Goal: Task Accomplishment & Management: Manage account settings

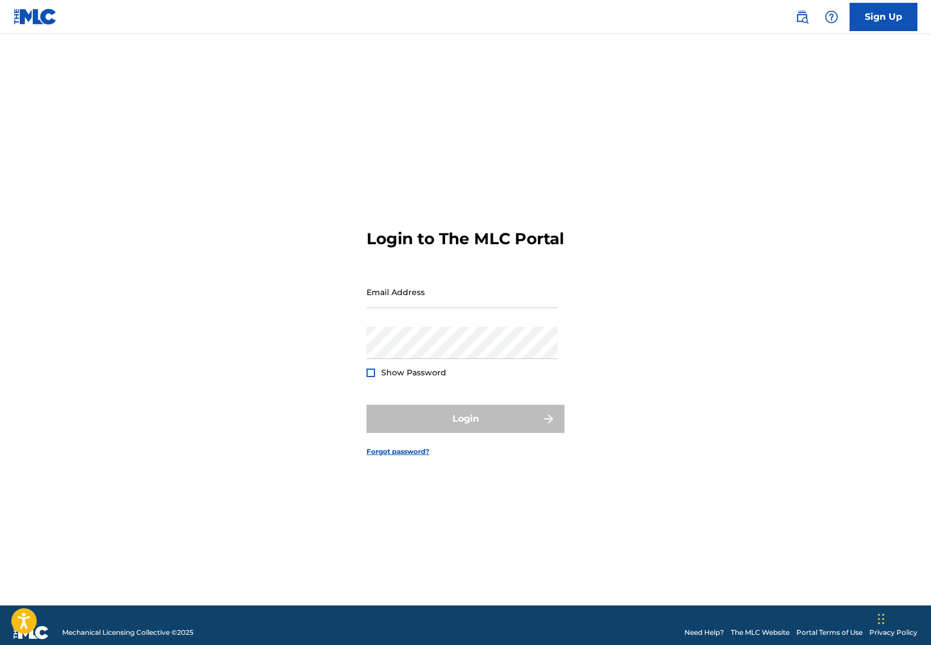
type input "[EMAIL_ADDRESS][DOMAIN_NAME]"
click at [367, 377] on div at bounding box center [370, 373] width 8 height 8
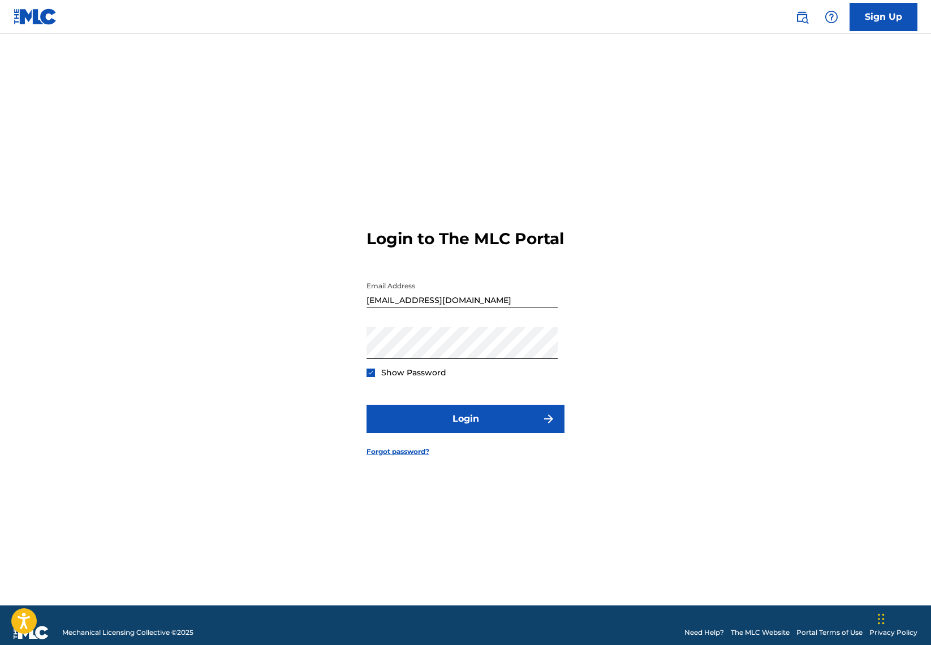
click at [367, 376] on img at bounding box center [370, 373] width 6 height 6
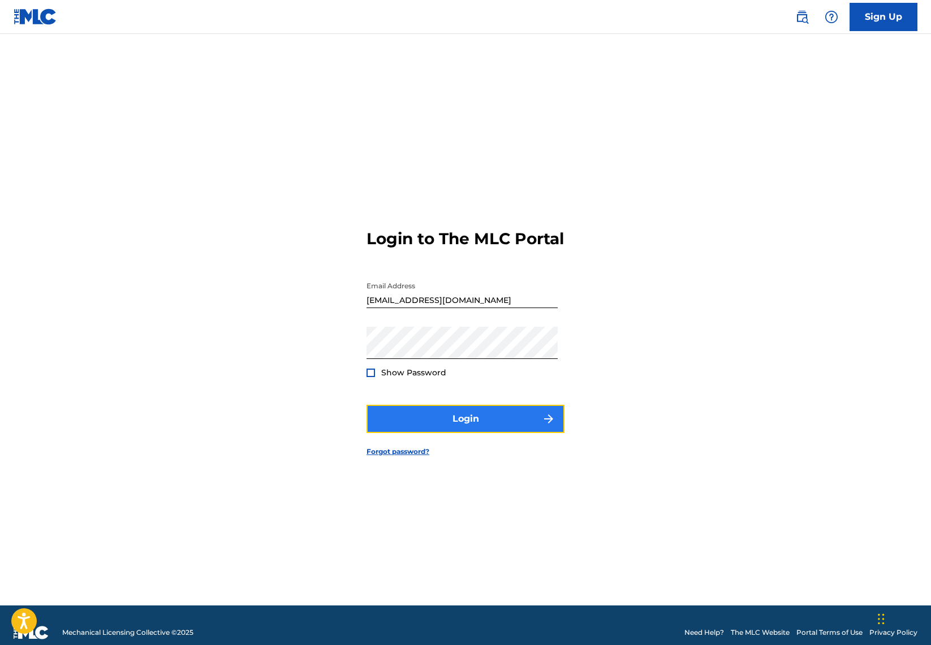
click at [450, 432] on button "Login" at bounding box center [465, 419] width 198 height 28
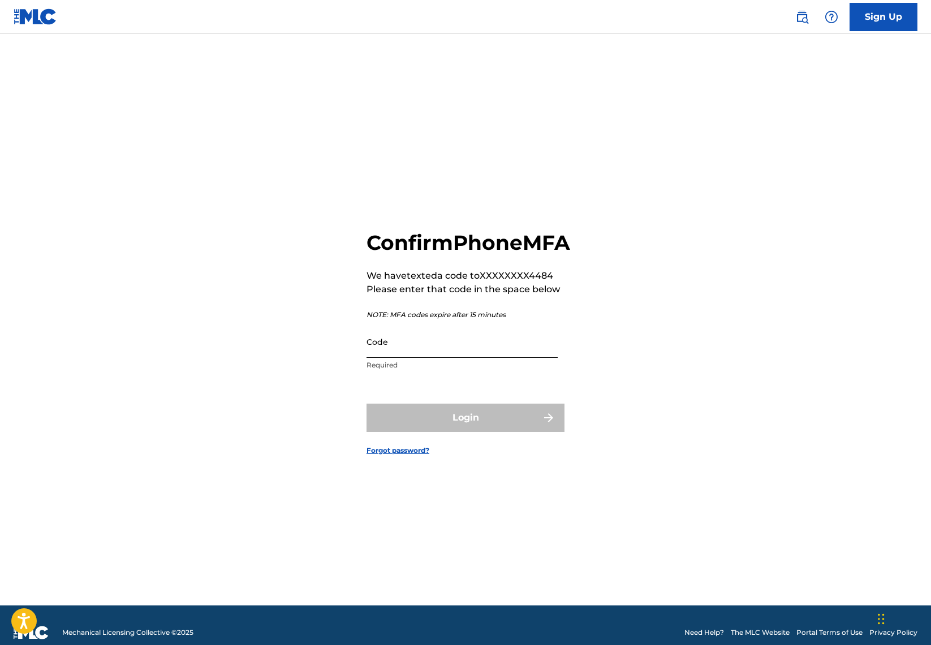
click at [381, 355] on input "Code" at bounding box center [461, 342] width 191 height 32
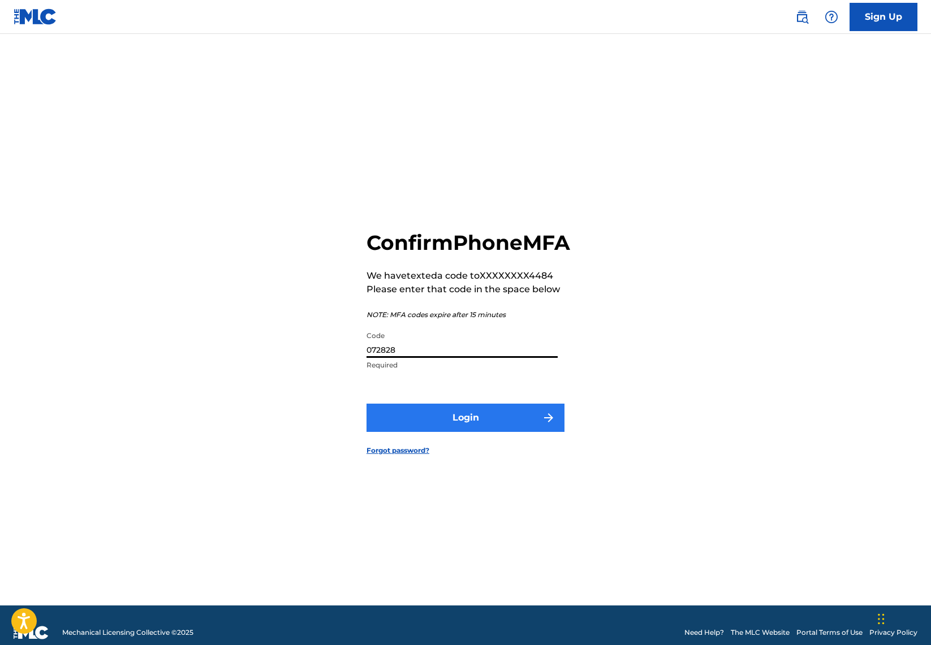
type input "072828"
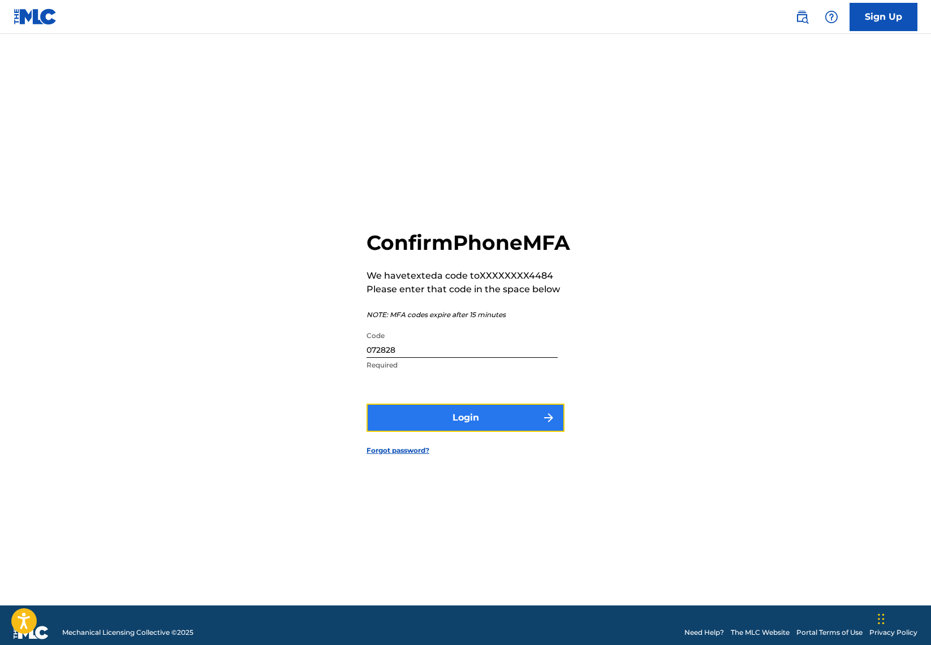
click at [448, 432] on button "Login" at bounding box center [465, 418] width 198 height 28
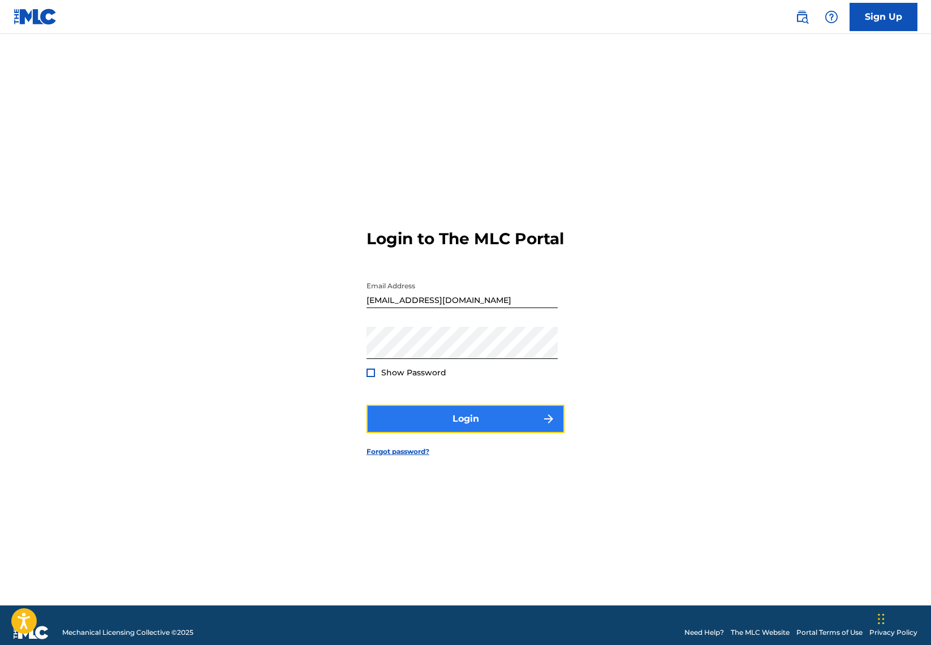
click at [462, 430] on button "Login" at bounding box center [465, 419] width 198 height 28
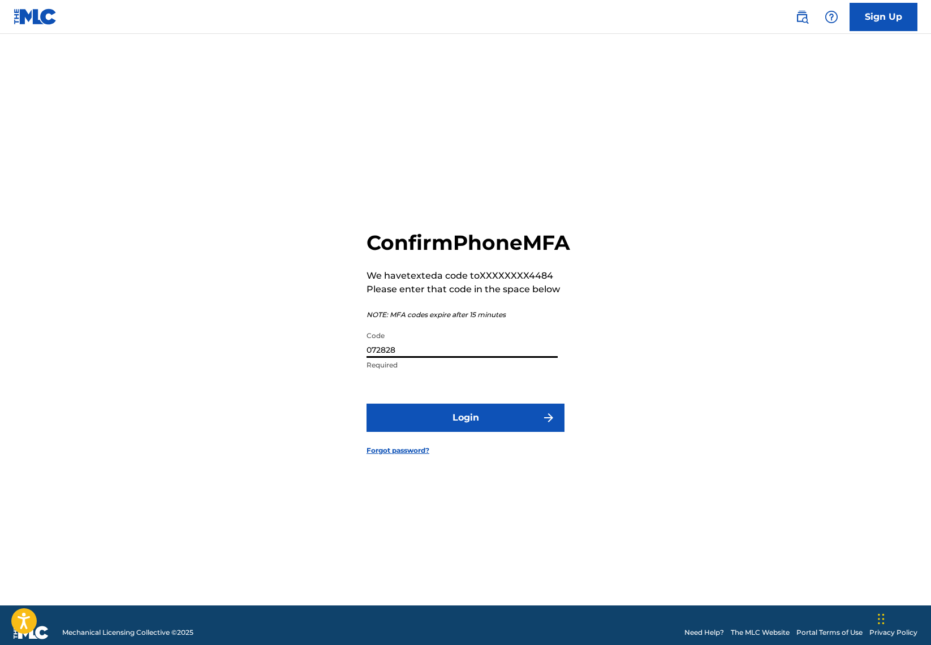
scroll to position [3, 0]
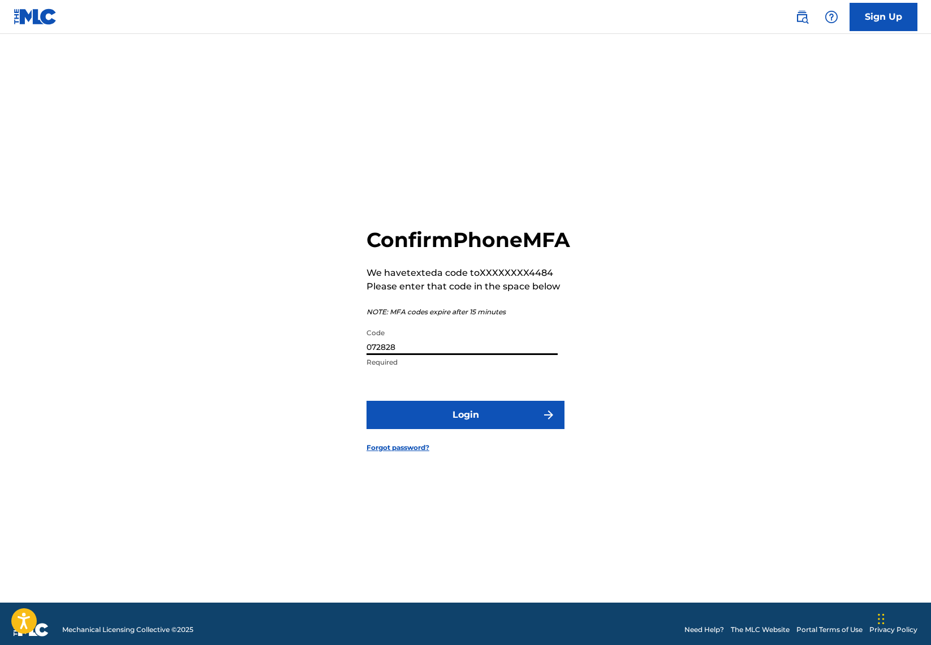
drag, startPoint x: 409, startPoint y: 366, endPoint x: 312, endPoint y: 354, distance: 98.0
click at [312, 354] on div "Confirm Phone MFA We have texted a code to XXXXXXXX4484 Please enter that code …" at bounding box center [465, 330] width 791 height 543
type input "364869"
click at [466, 428] on button "Login" at bounding box center [465, 415] width 198 height 28
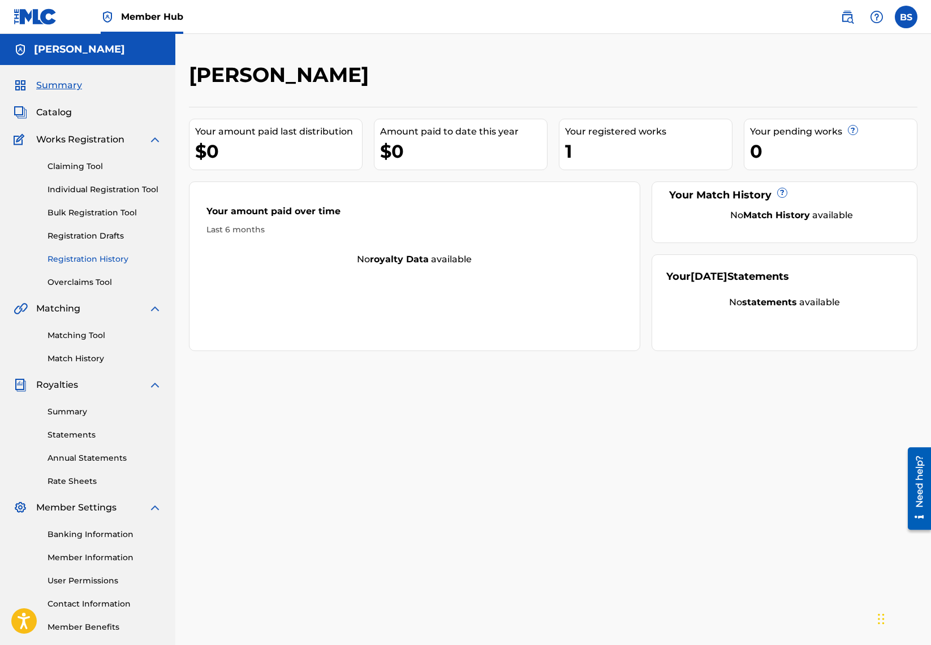
click at [76, 262] on link "Registration History" at bounding box center [104, 259] width 114 height 12
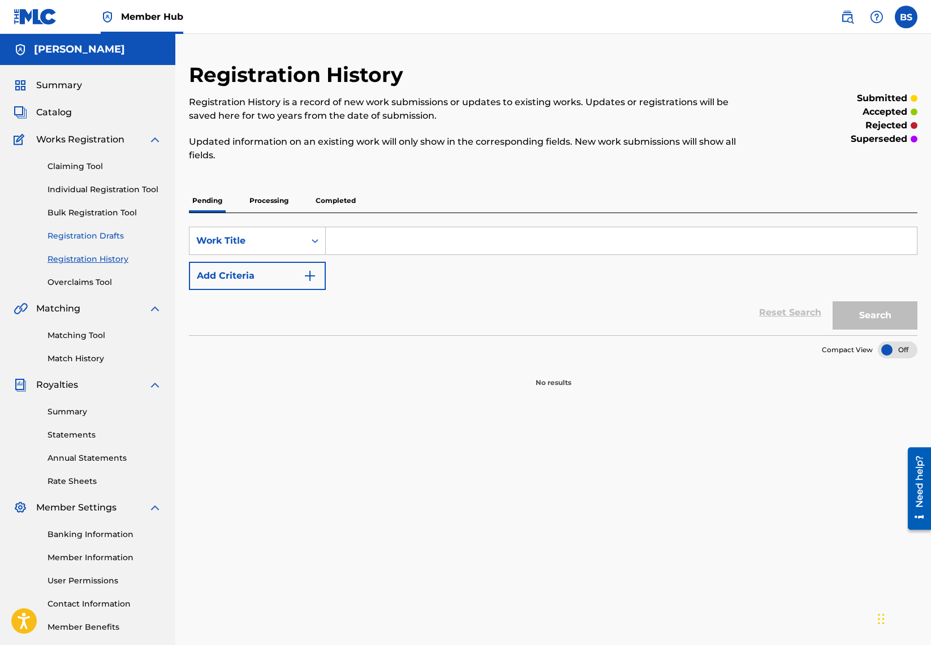
click at [89, 235] on link "Registration Drafts" at bounding box center [104, 236] width 114 height 12
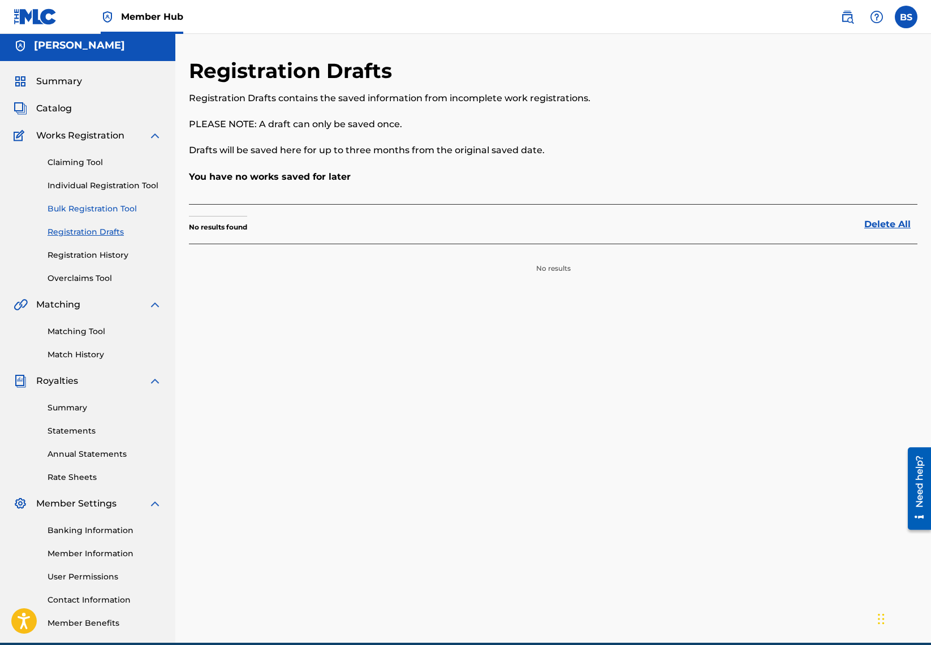
scroll to position [3, 0]
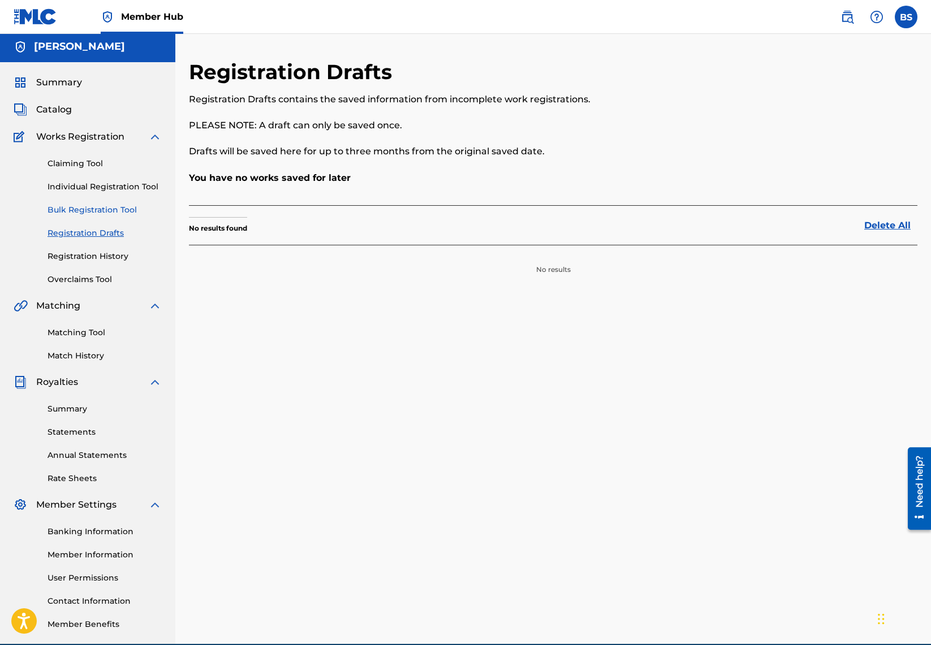
click at [97, 207] on link "Bulk Registration Tool" at bounding box center [104, 210] width 114 height 12
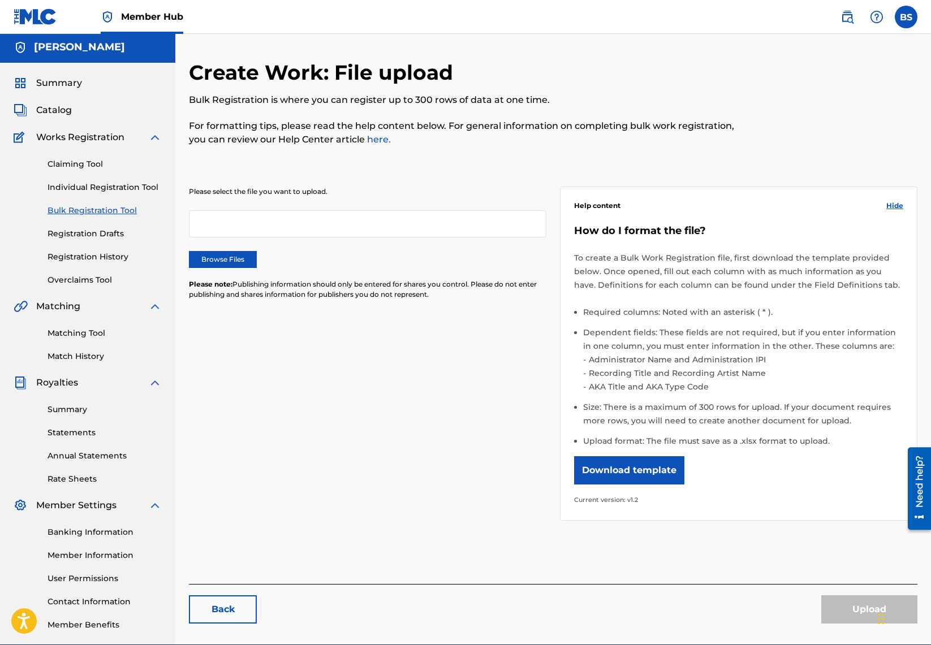
scroll to position [3, 0]
click at [102, 193] on div "Claiming Tool Individual Registration Tool Bulk Registration Tool Registration …" at bounding box center [88, 215] width 148 height 142
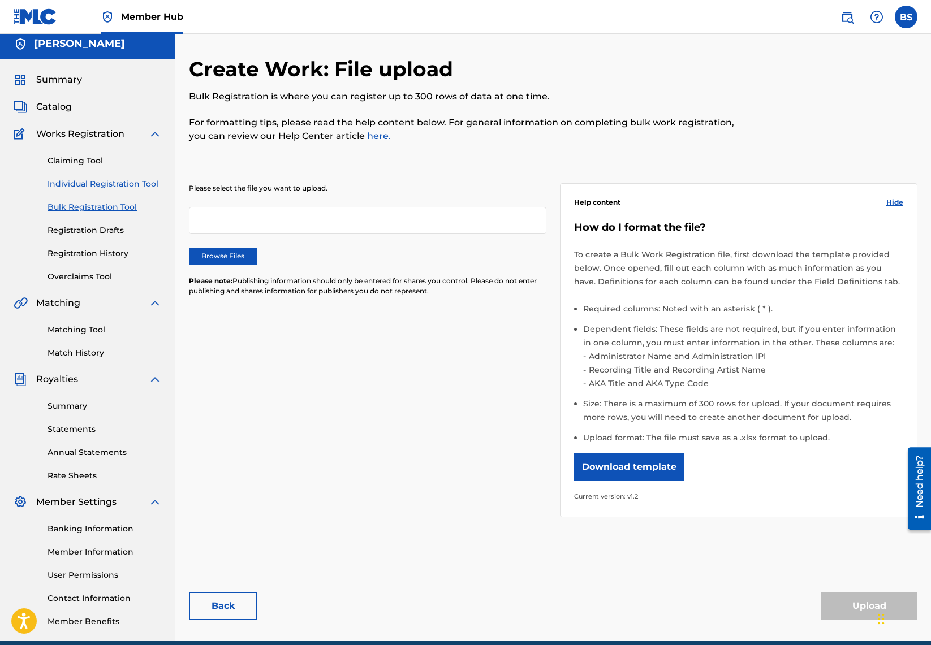
scroll to position [5, 0]
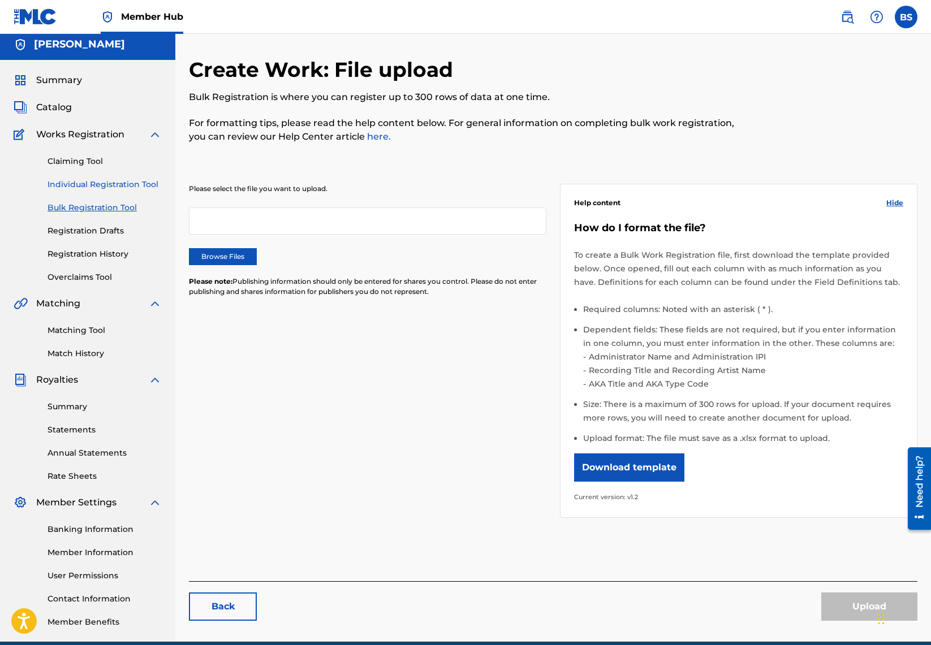
click at [106, 184] on link "Individual Registration Tool" at bounding box center [104, 185] width 114 height 12
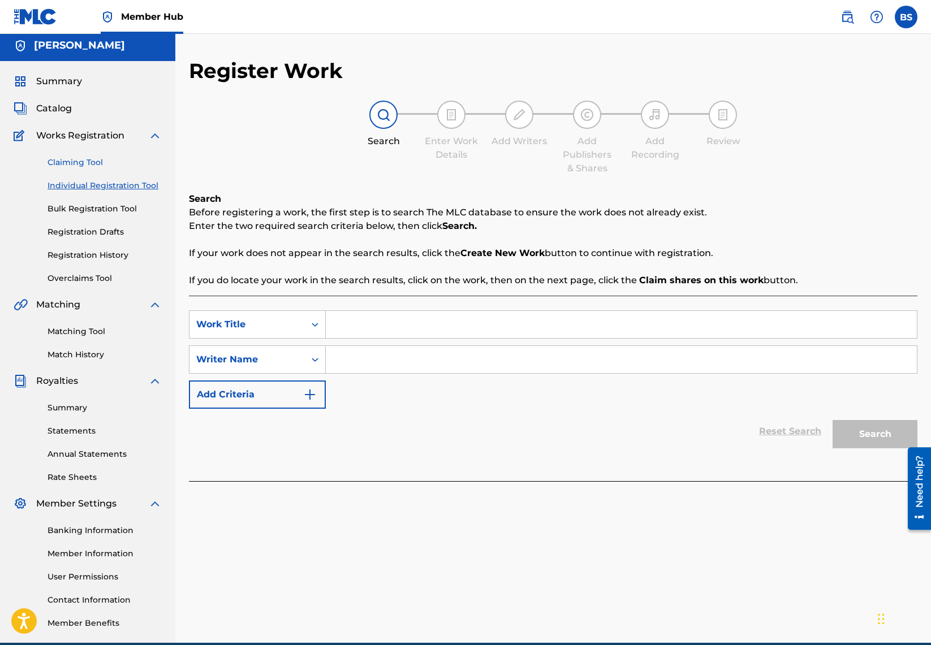
scroll to position [5, 0]
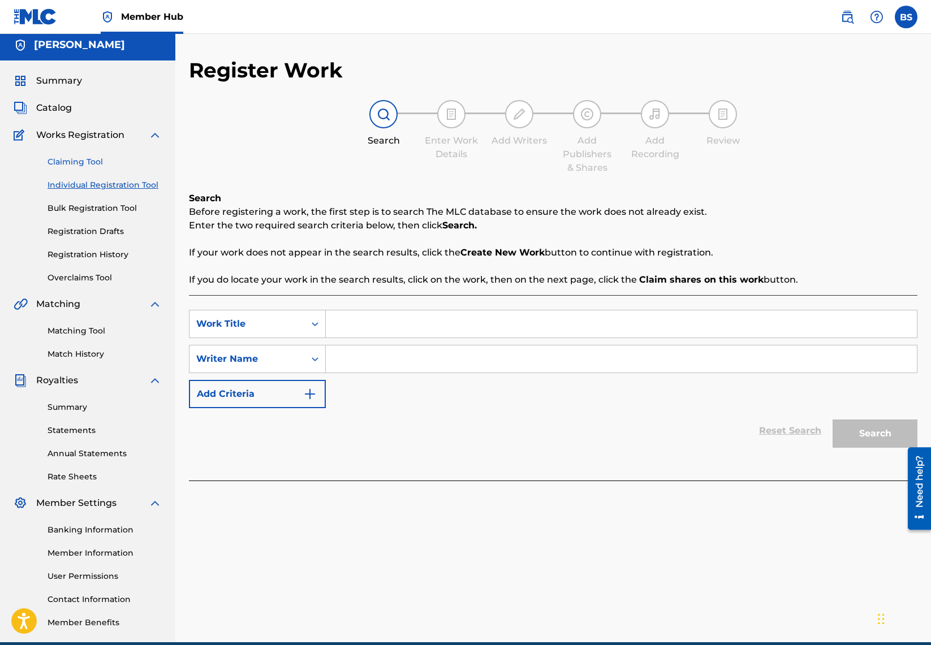
click at [91, 162] on link "Claiming Tool" at bounding box center [104, 162] width 114 height 12
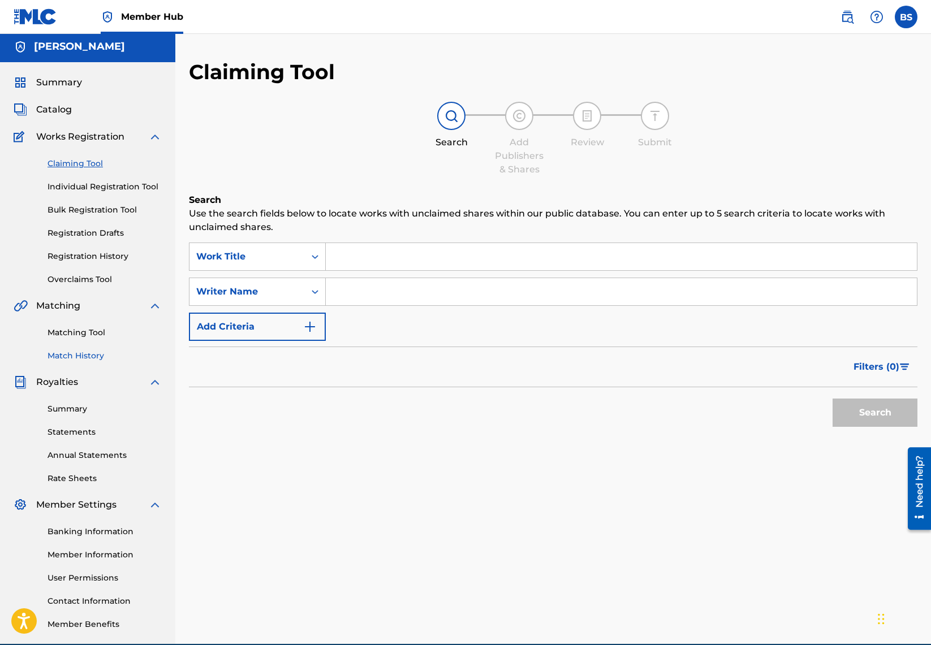
click at [86, 356] on link "Match History" at bounding box center [104, 356] width 114 height 12
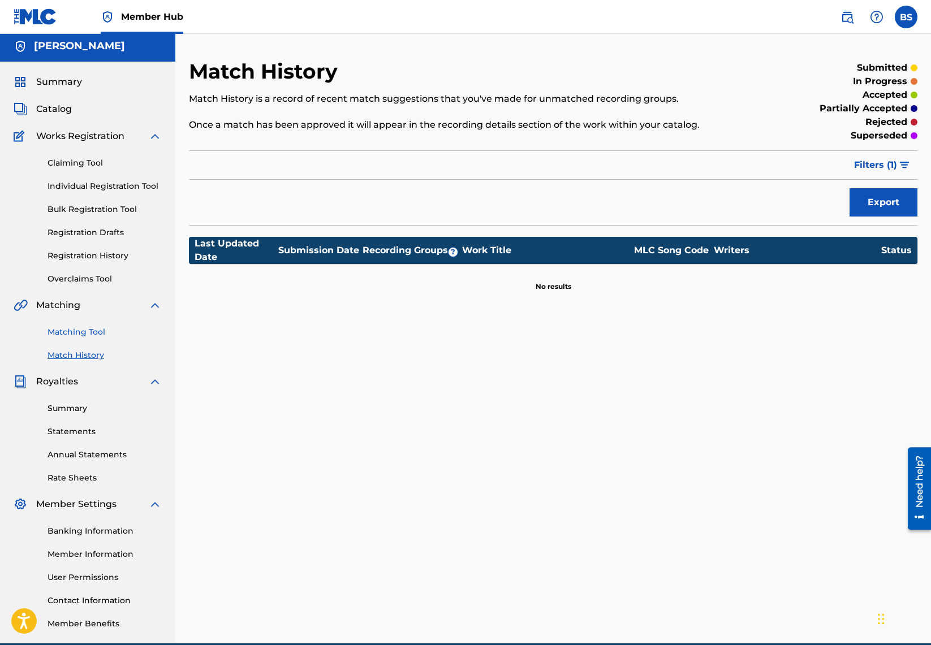
click at [83, 326] on link "Matching Tool" at bounding box center [104, 332] width 114 height 12
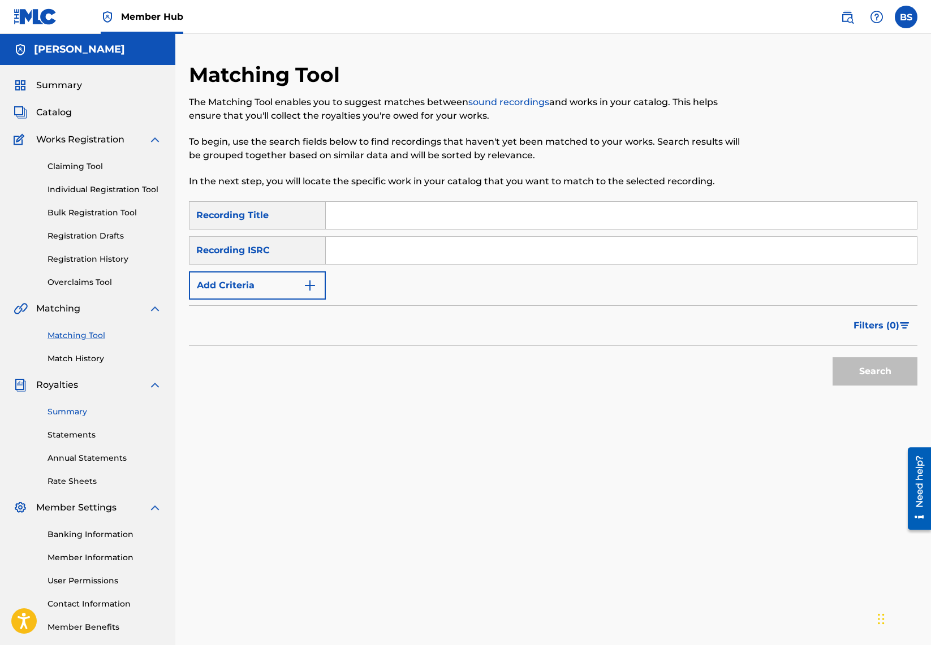
click at [72, 406] on link "Summary" at bounding box center [104, 412] width 114 height 12
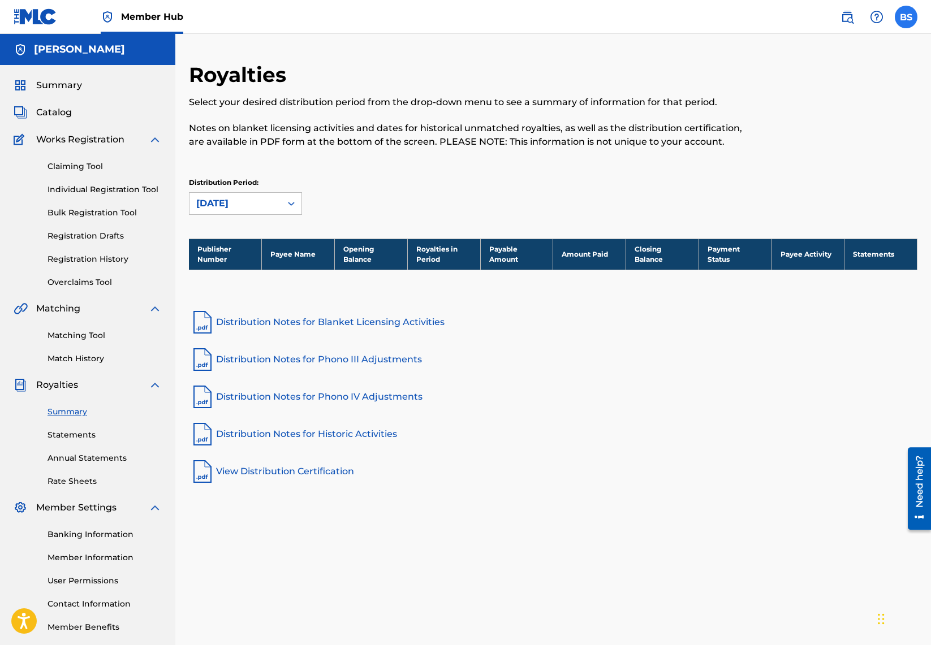
click at [896, 21] on label at bounding box center [905, 17] width 23 height 23
click at [906, 17] on input "BS [PERSON_NAME] [EMAIL_ADDRESS][DOMAIN_NAME] Notification Preferences Profile …" at bounding box center [906, 17] width 0 height 0
click at [851, 19] on img at bounding box center [847, 17] width 14 height 14
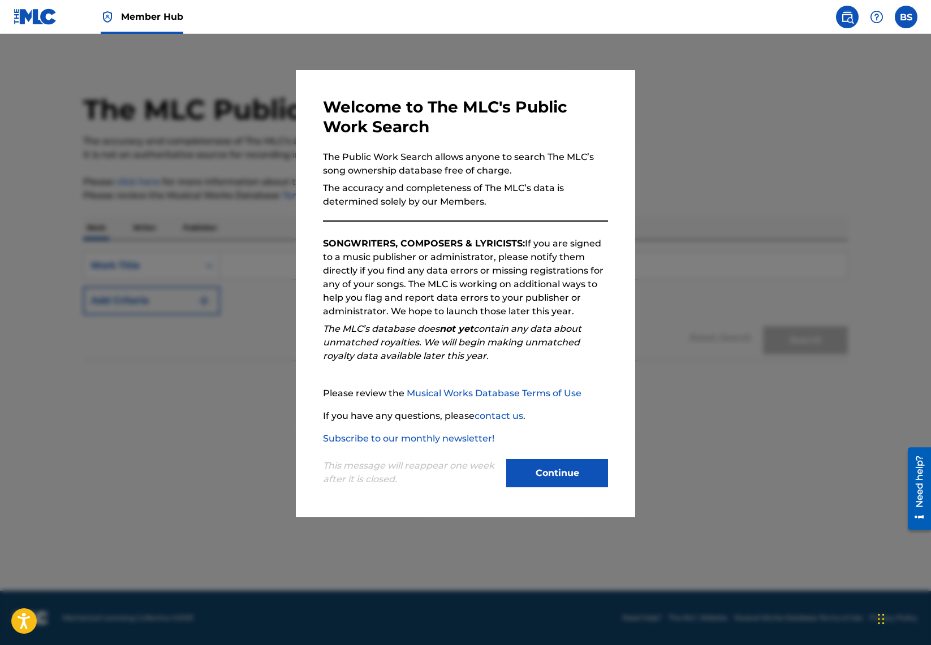
click at [725, 351] on div at bounding box center [465, 356] width 931 height 645
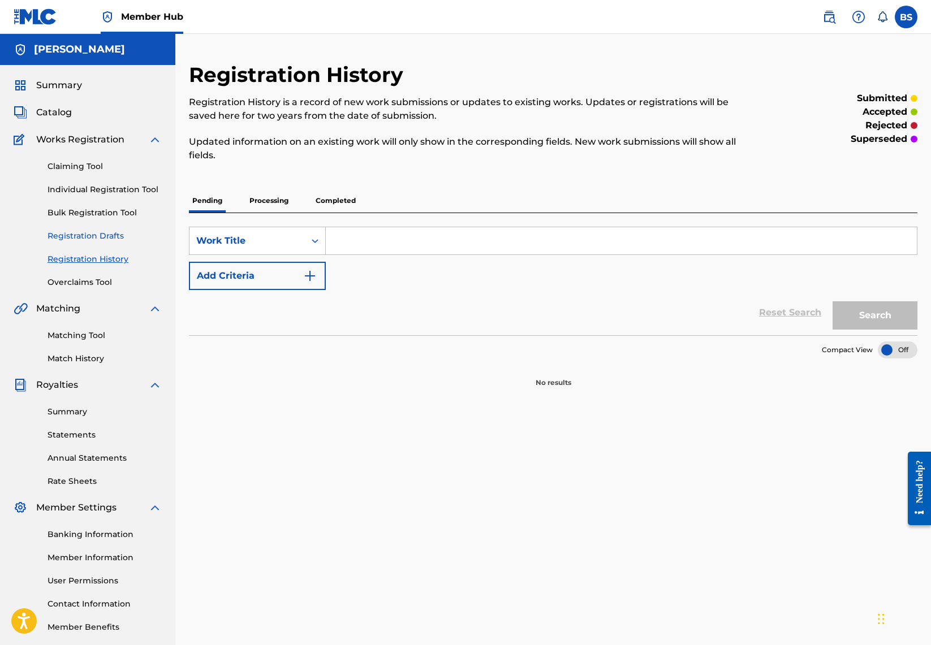
click at [91, 238] on link "Registration Drafts" at bounding box center [104, 236] width 114 height 12
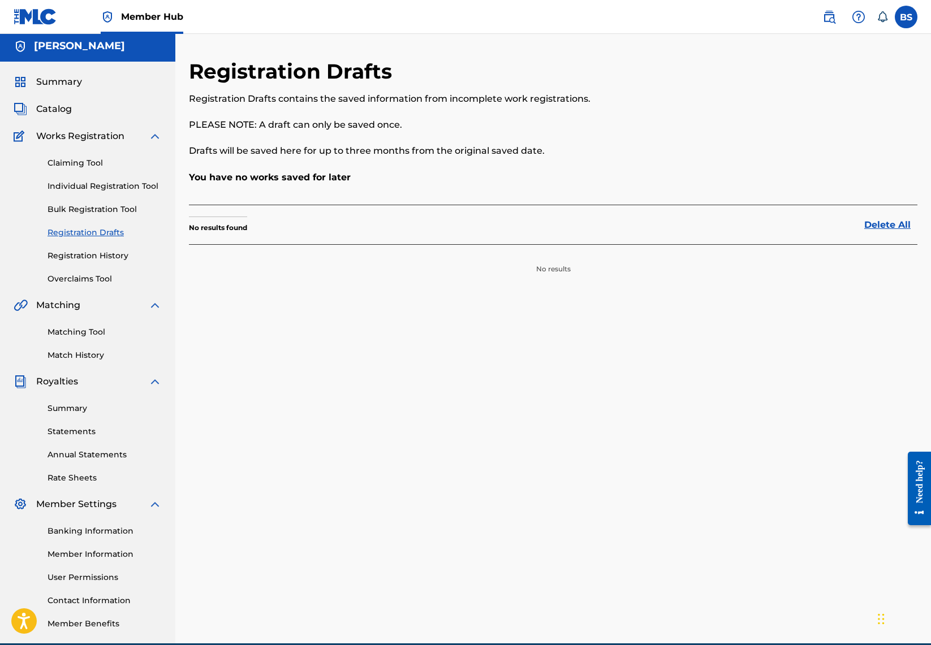
scroll to position [5, 0]
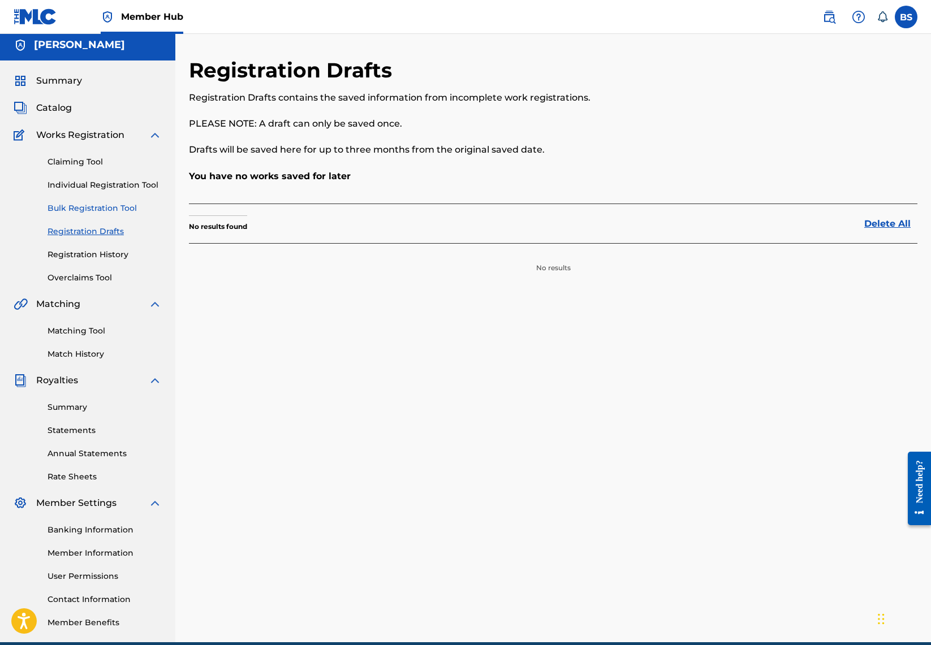
click at [94, 213] on link "Bulk Registration Tool" at bounding box center [104, 208] width 114 height 12
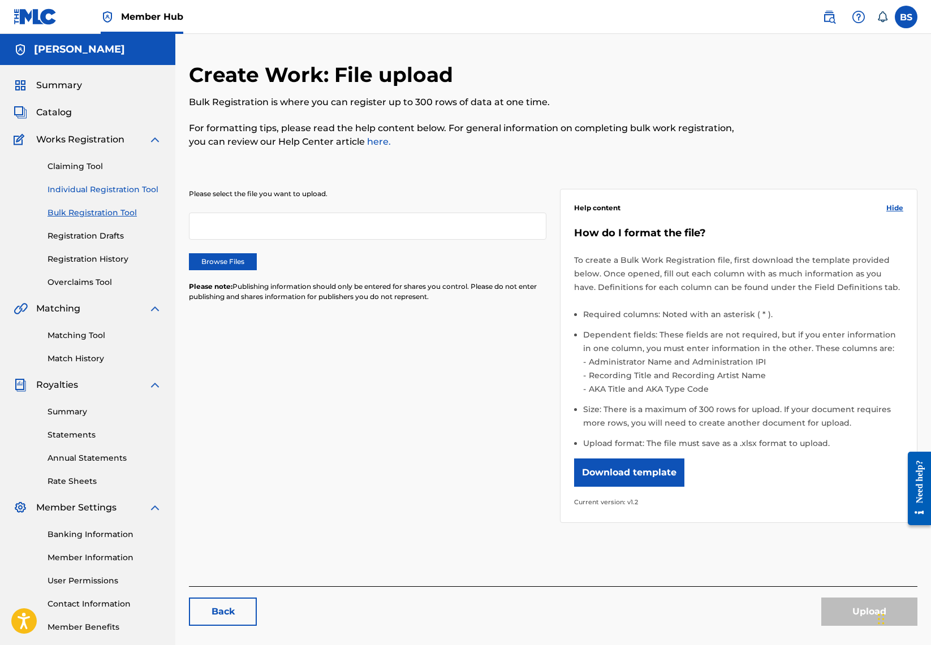
click at [110, 193] on link "Individual Registration Tool" at bounding box center [104, 190] width 114 height 12
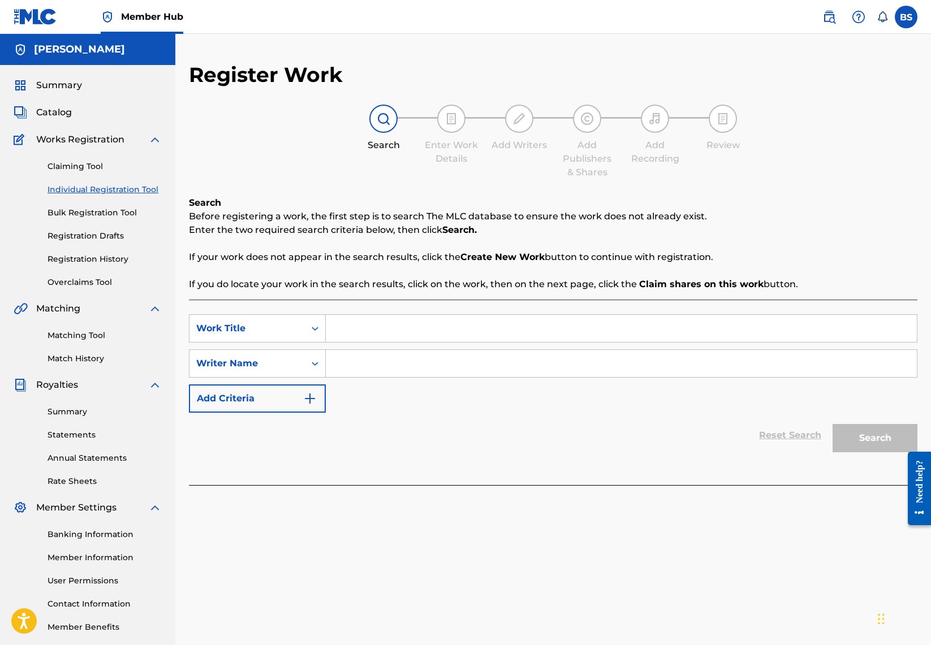
click at [89, 367] on div "Summary Catalog Works Registration Claiming Tool Individual Registration Tool B…" at bounding box center [87, 356] width 175 height 582
click at [90, 361] on link "Match History" at bounding box center [104, 359] width 114 height 12
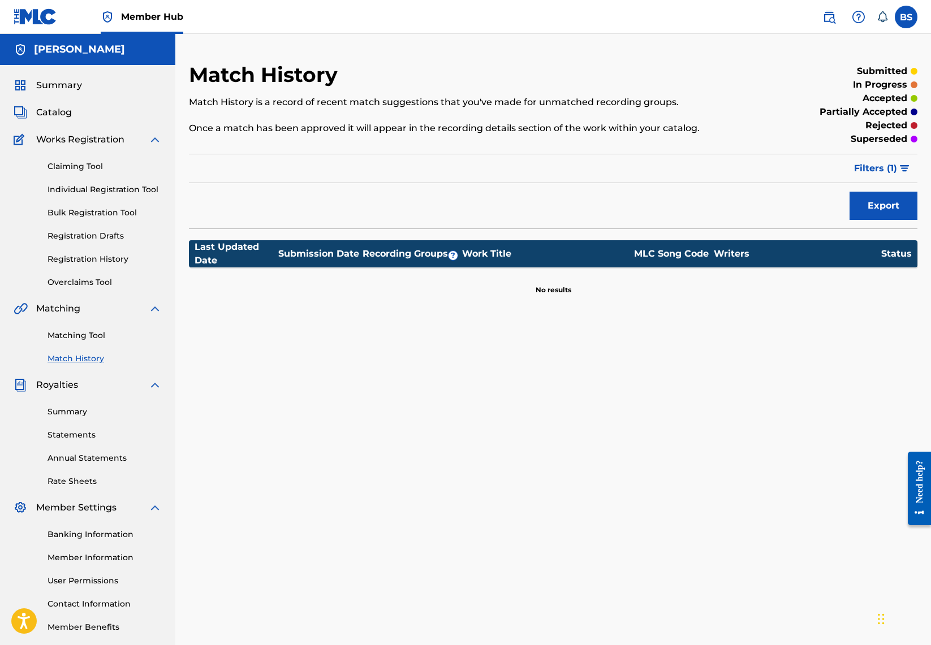
click at [867, 169] on span "Filters ( 1 )" at bounding box center [875, 169] width 43 height 14
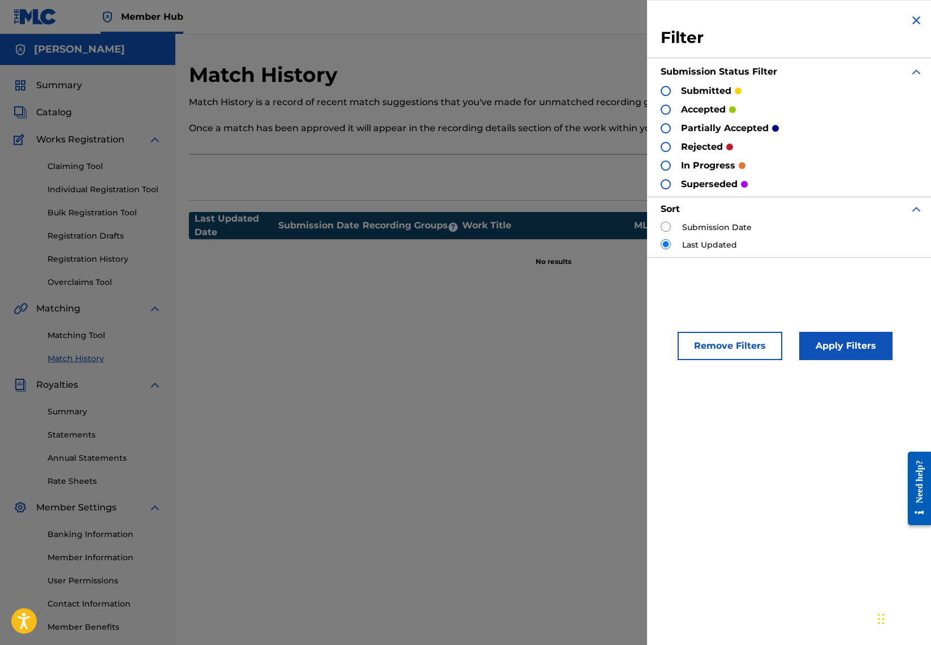
click at [666, 91] on div at bounding box center [665, 91] width 10 height 10
click at [823, 351] on button "Apply Filters" at bounding box center [845, 346] width 93 height 28
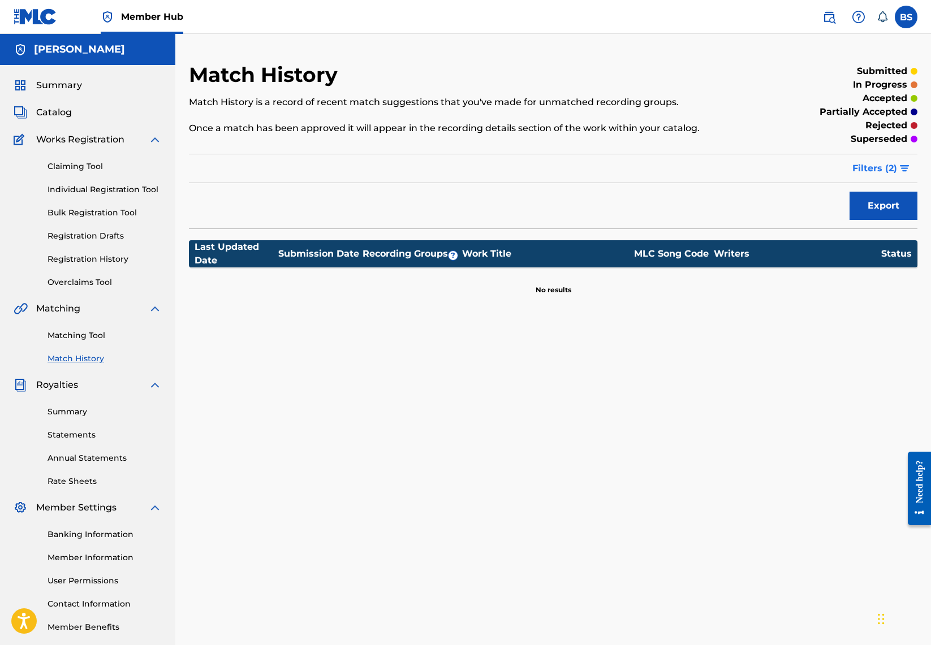
click at [869, 172] on span "Filters ( 2 )" at bounding box center [874, 169] width 45 height 14
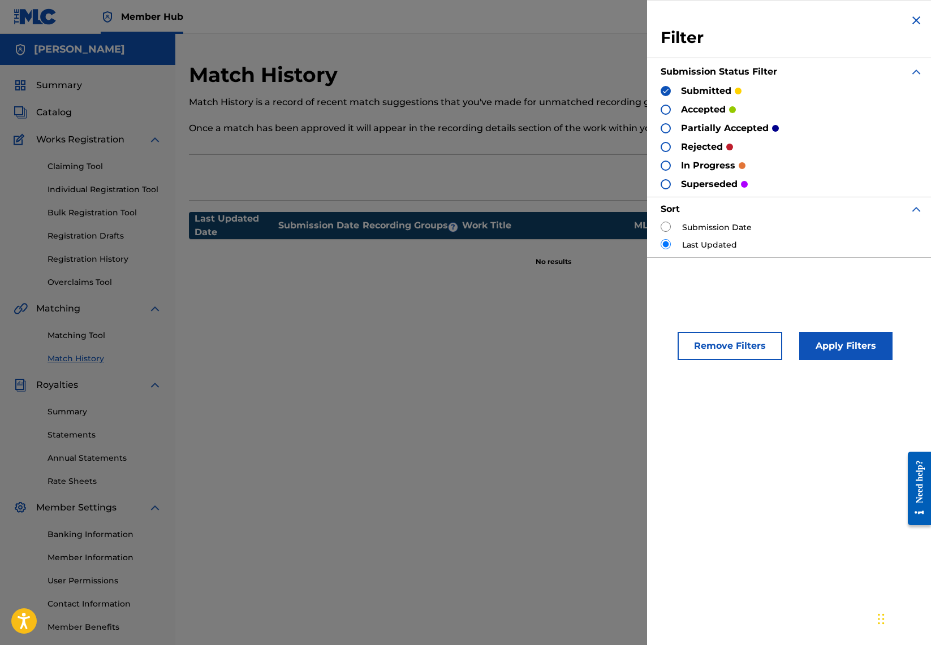
click at [665, 94] on img at bounding box center [665, 91] width 8 height 8
click at [65, 163] on link "Claiming Tool" at bounding box center [104, 167] width 114 height 12
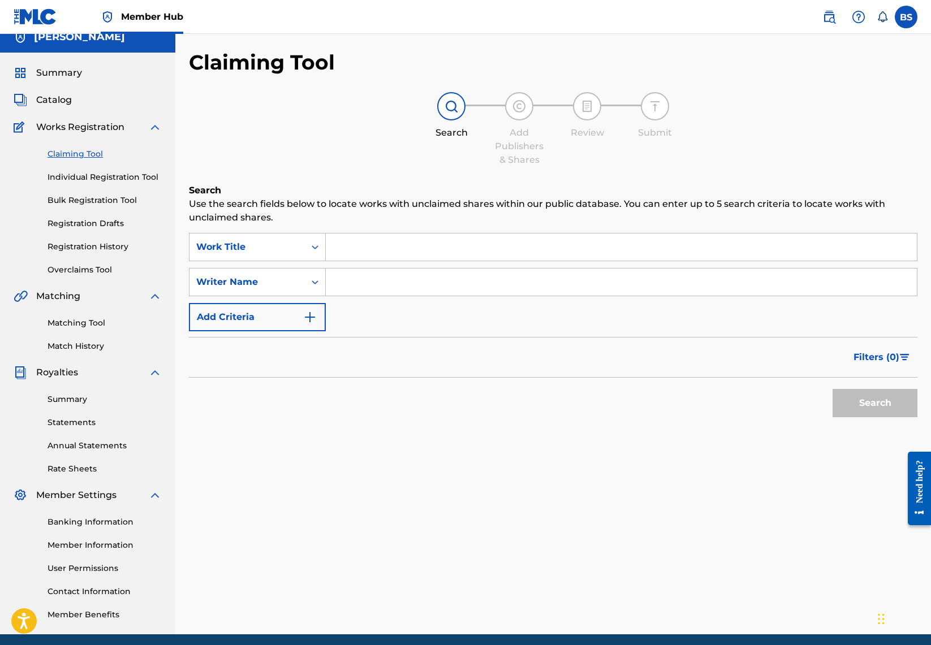
scroll to position [13, 0]
click at [72, 130] on span "Works Registration" at bounding box center [80, 127] width 88 height 14
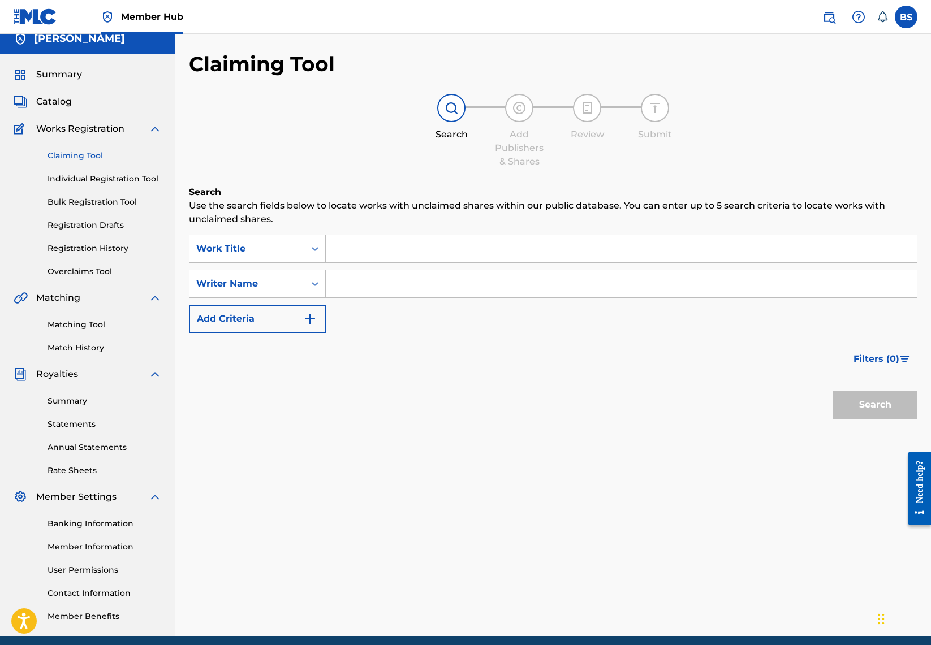
scroll to position [14, 0]
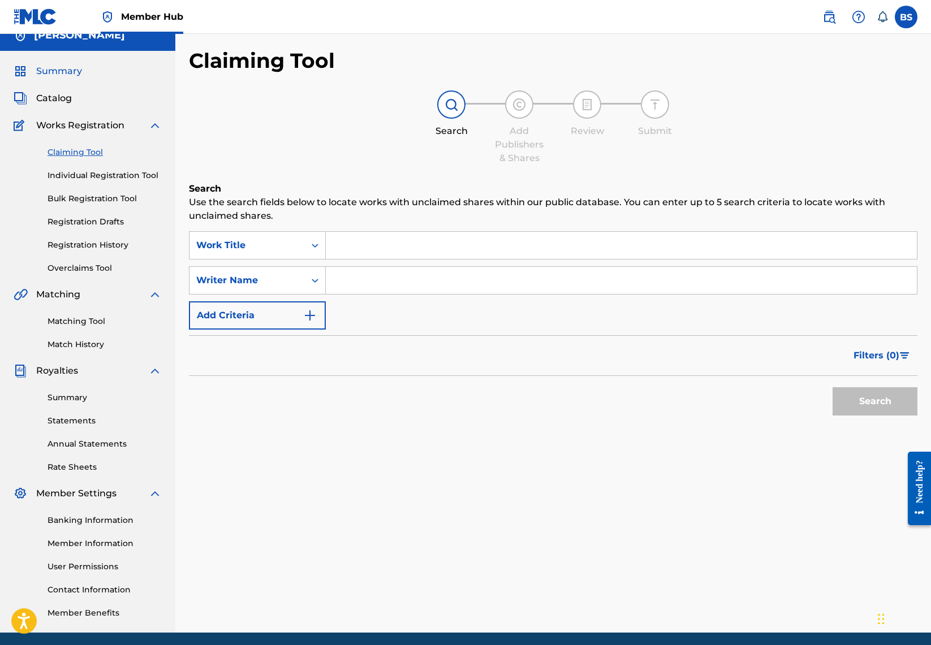
click at [59, 74] on span "Summary" at bounding box center [59, 71] width 46 height 14
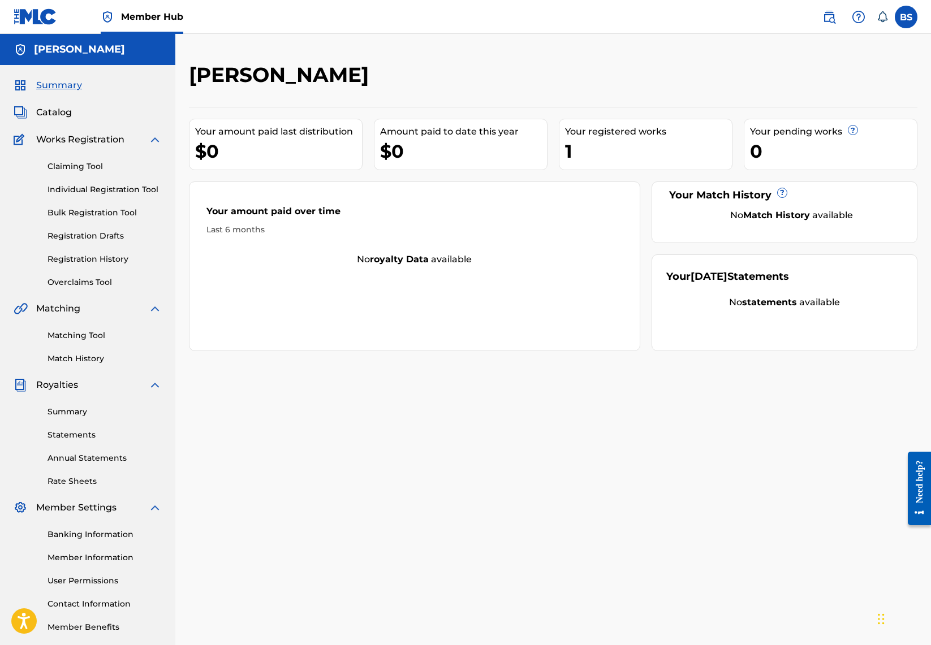
click at [574, 145] on div "1" at bounding box center [648, 151] width 167 height 25
click at [458, 133] on div "Amount paid to date this year" at bounding box center [463, 132] width 167 height 14
click at [601, 135] on div "Your registered works" at bounding box center [648, 132] width 167 height 14
click at [600, 136] on div "Your registered works 1" at bounding box center [646, 144] width 174 height 51
click at [572, 146] on div "1" at bounding box center [648, 151] width 167 height 25
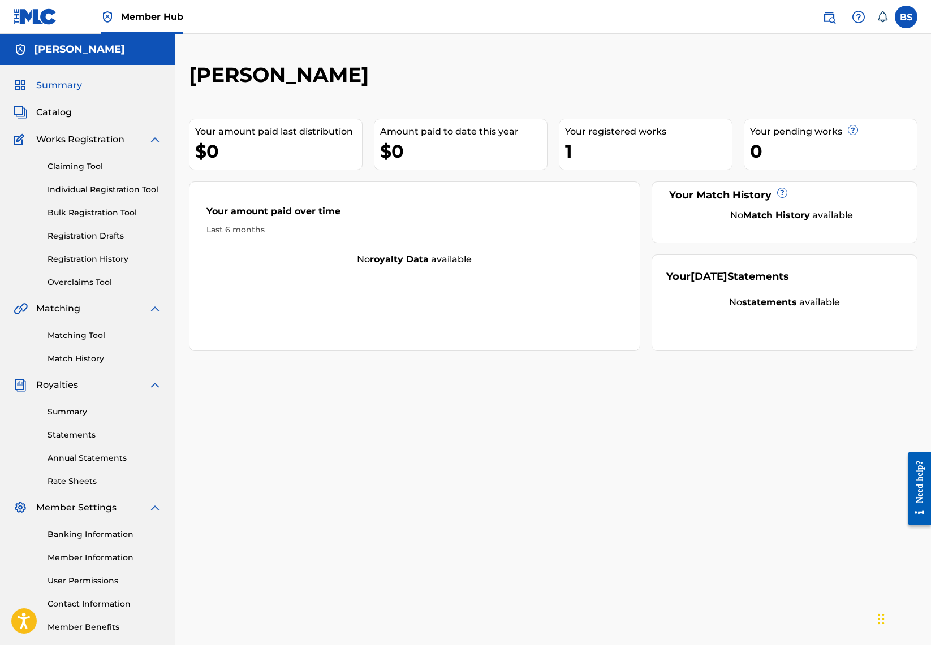
click at [569, 150] on div "1" at bounding box center [648, 151] width 167 height 25
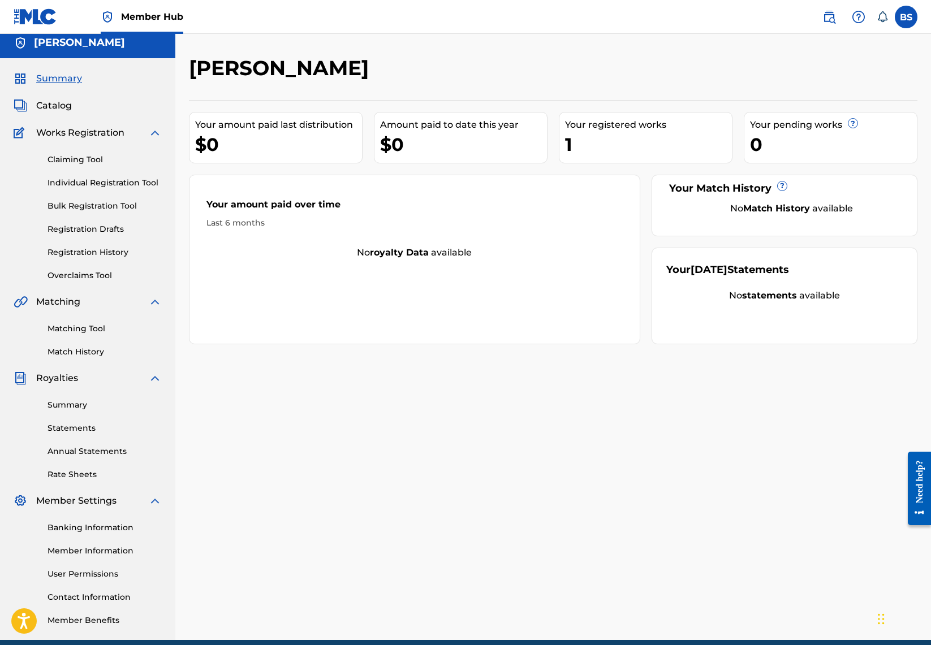
click at [756, 144] on div "0" at bounding box center [833, 144] width 167 height 25
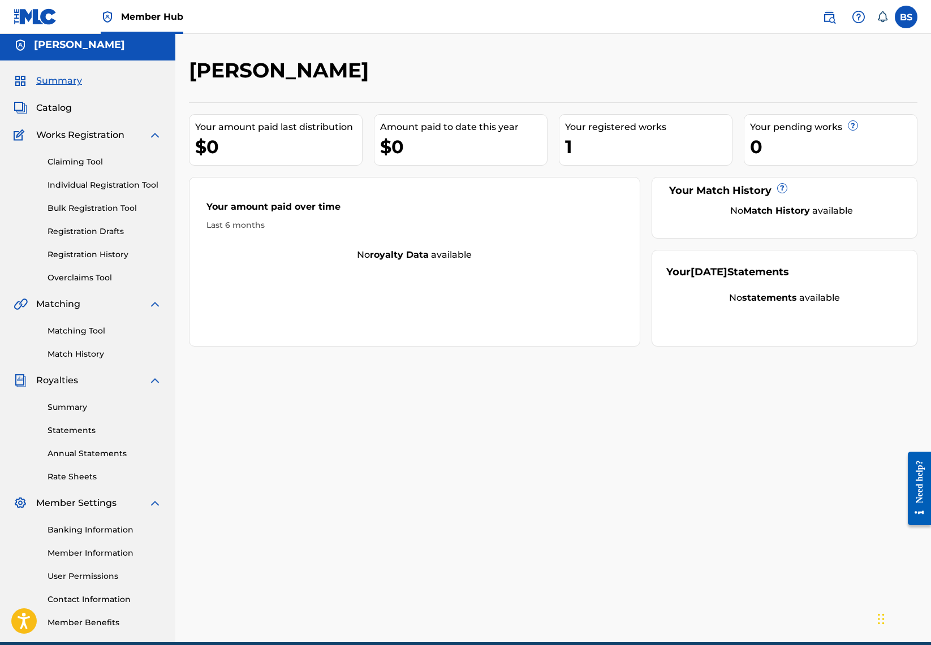
click at [604, 129] on div "Your registered works" at bounding box center [648, 127] width 167 height 14
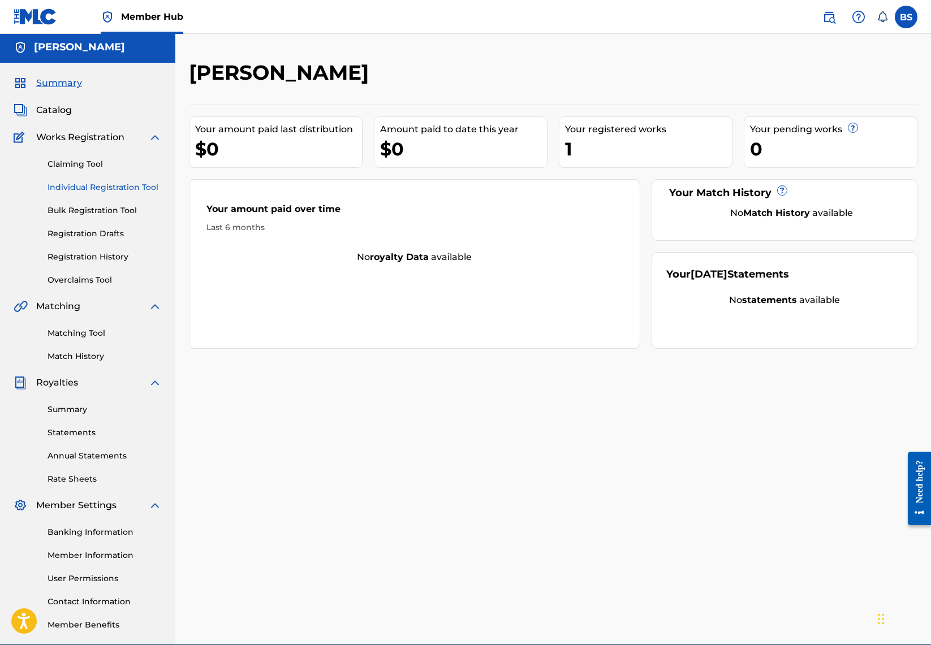
click at [127, 180] on div "Claiming Tool Individual Registration Tool Bulk Registration Tool Registration …" at bounding box center [88, 215] width 148 height 142
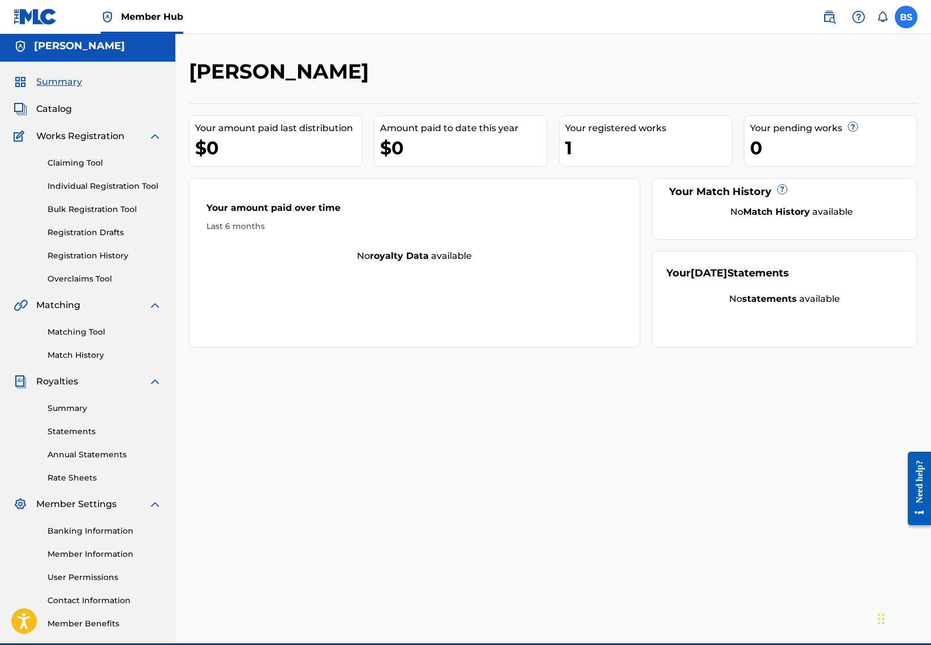
click at [907, 20] on label at bounding box center [905, 17] width 23 height 23
click at [906, 17] on input "BS [PERSON_NAME] [EMAIL_ADDRESS][DOMAIN_NAME] Notification Preferences Profile …" at bounding box center [906, 17] width 0 height 0
click at [794, 144] on link "Profile" at bounding box center [794, 141] width 23 height 10
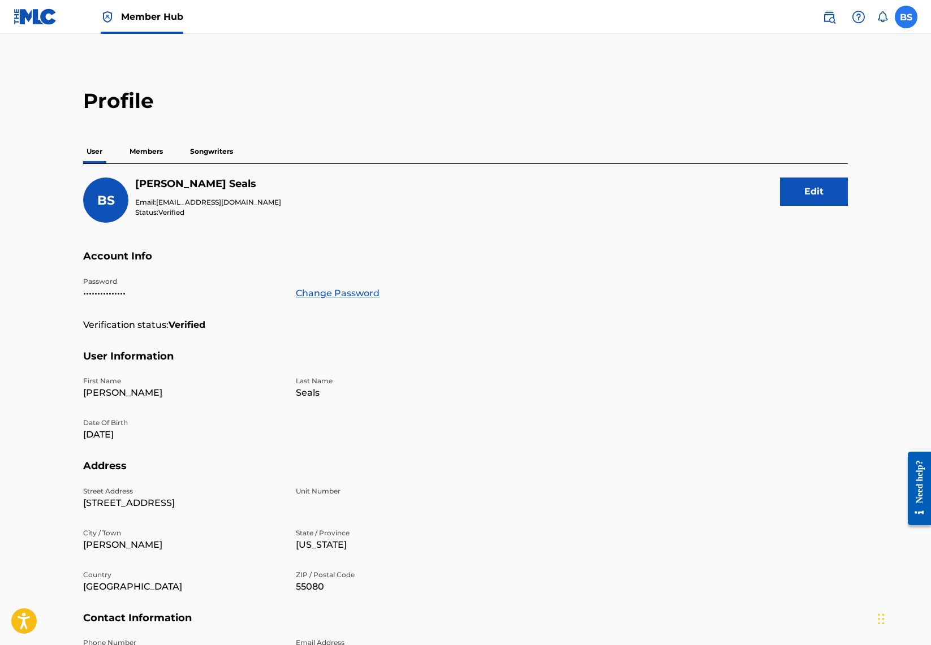
click at [907, 17] on label at bounding box center [905, 17] width 23 height 23
click at [906, 17] on input "BS [PERSON_NAME] [EMAIL_ADDRESS][DOMAIN_NAME] Notification Preferences Profile …" at bounding box center [906, 17] width 0 height 0
click at [204, 152] on p "Songwriters" at bounding box center [212, 152] width 50 height 24
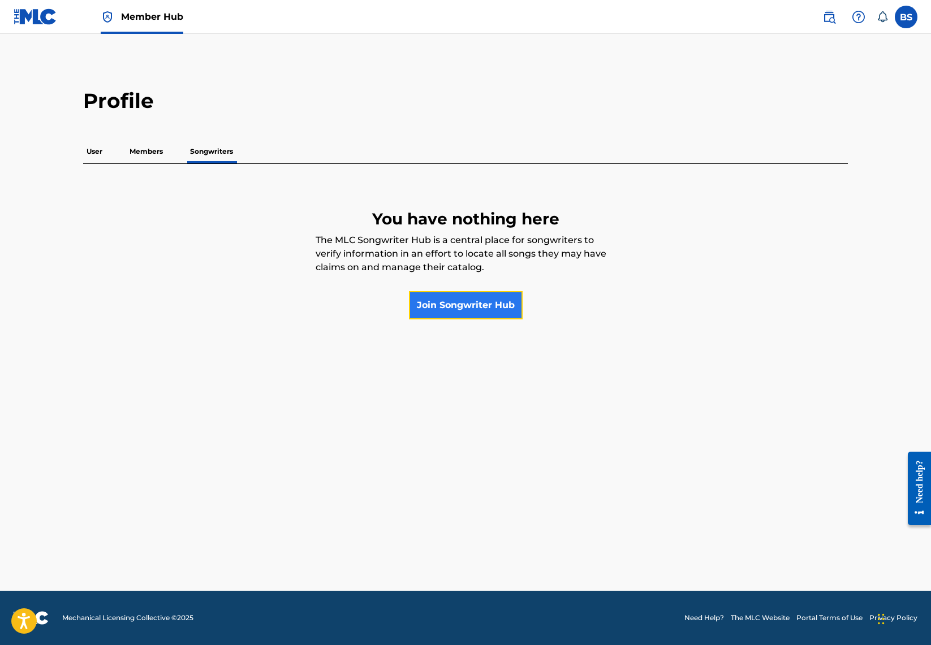
click at [459, 307] on link "Join Songwriter Hub" at bounding box center [466, 305] width 114 height 28
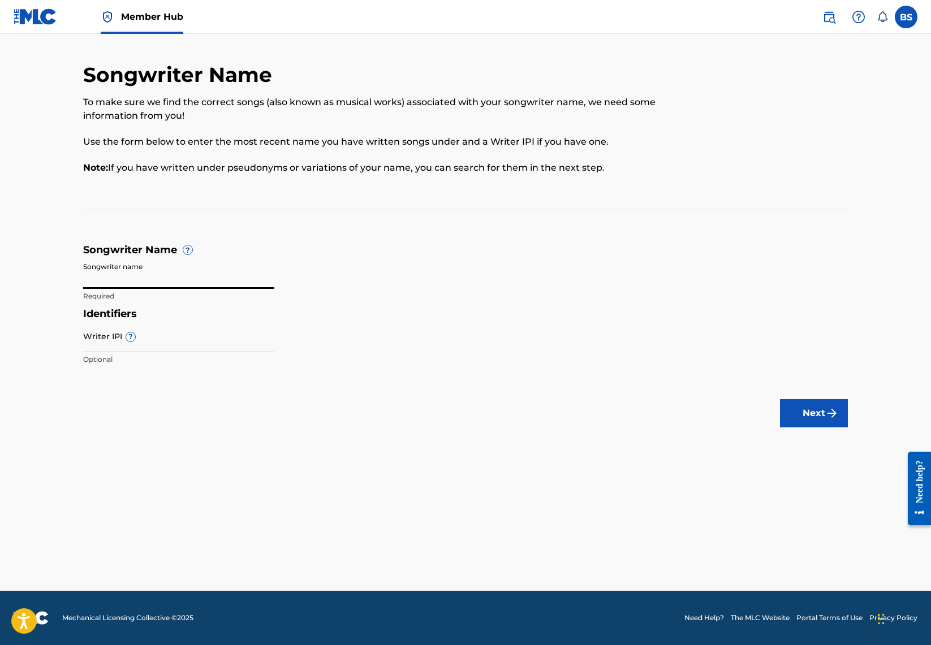
click at [154, 282] on input "Songwriter name" at bounding box center [178, 273] width 191 height 32
type input "[PERSON_NAME]"
click at [136, 284] on input "[PERSON_NAME]" at bounding box center [178, 273] width 191 height 32
click at [111, 338] on input "Writer IPI ?" at bounding box center [178, 336] width 191 height 32
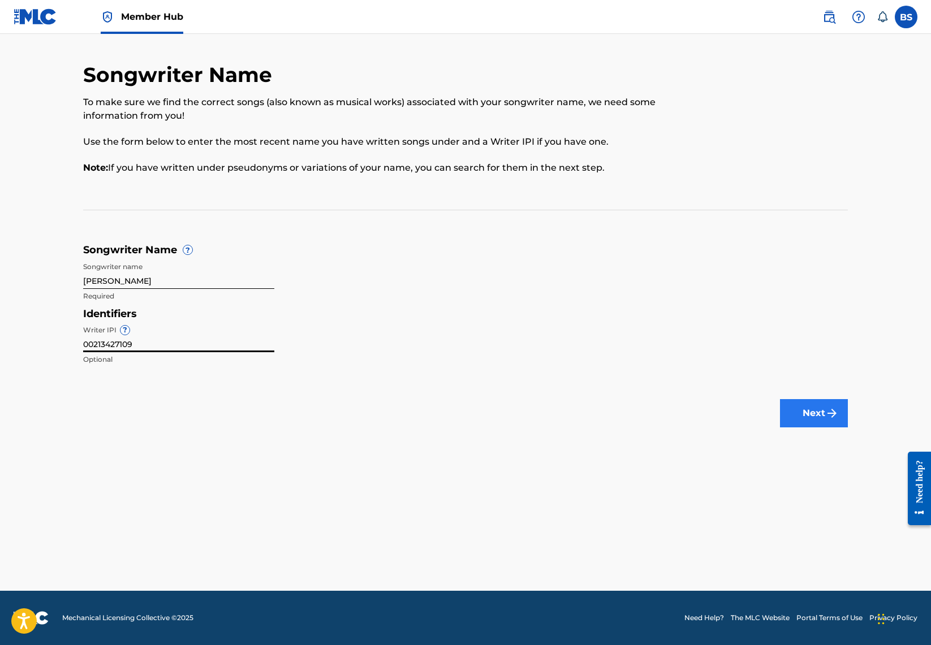
type input "00213427109"
click at [806, 417] on button "Next" at bounding box center [814, 413] width 68 height 28
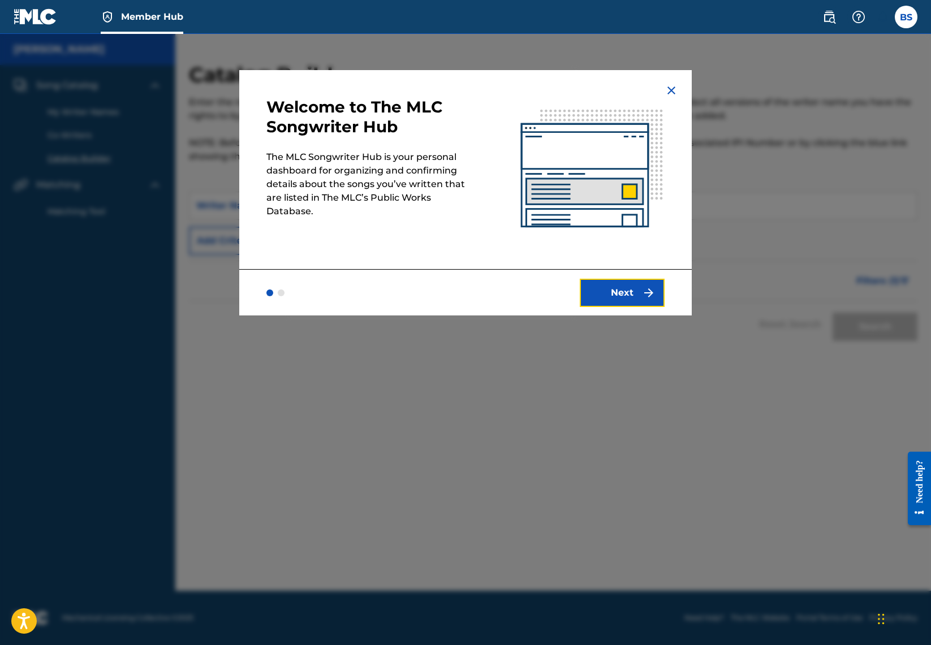
click at [609, 297] on button "Next" at bounding box center [621, 293] width 85 height 28
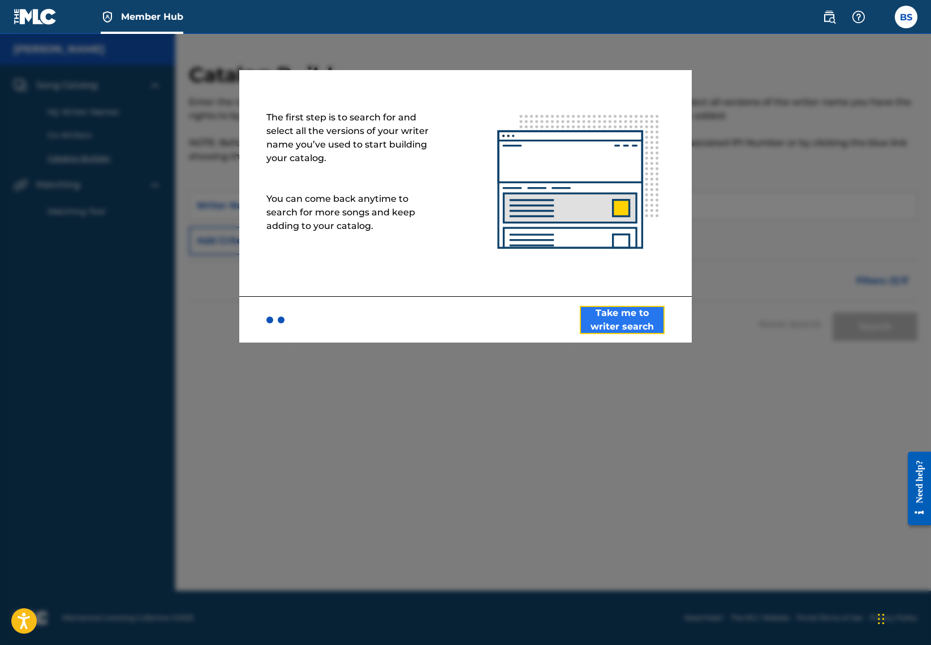
click at [600, 325] on button "Take me to writer search" at bounding box center [621, 320] width 85 height 28
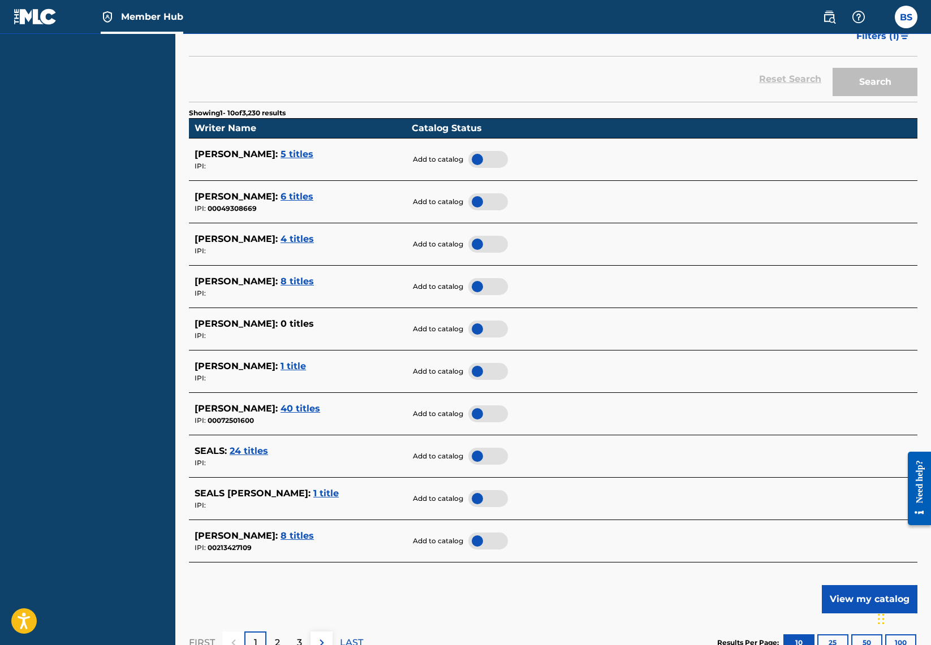
scroll to position [239, 0]
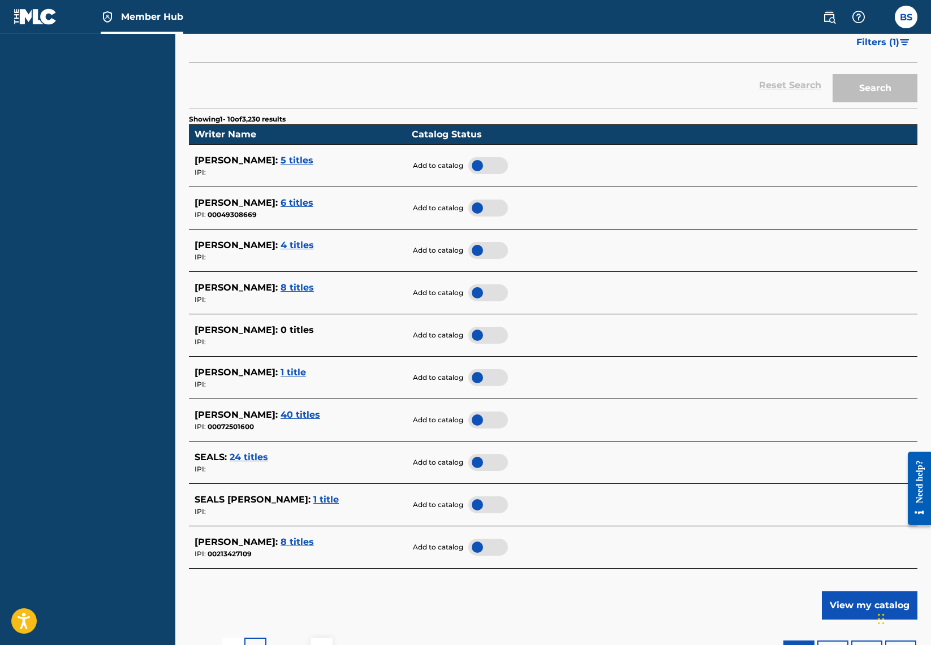
click at [280, 544] on span "8 titles" at bounding box center [296, 542] width 33 height 11
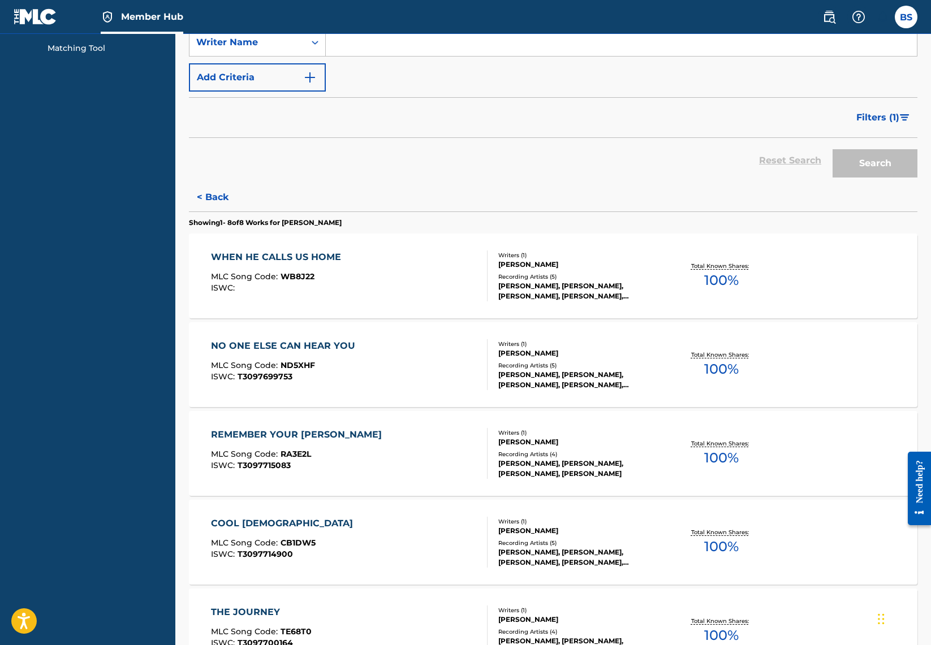
scroll to position [158, 0]
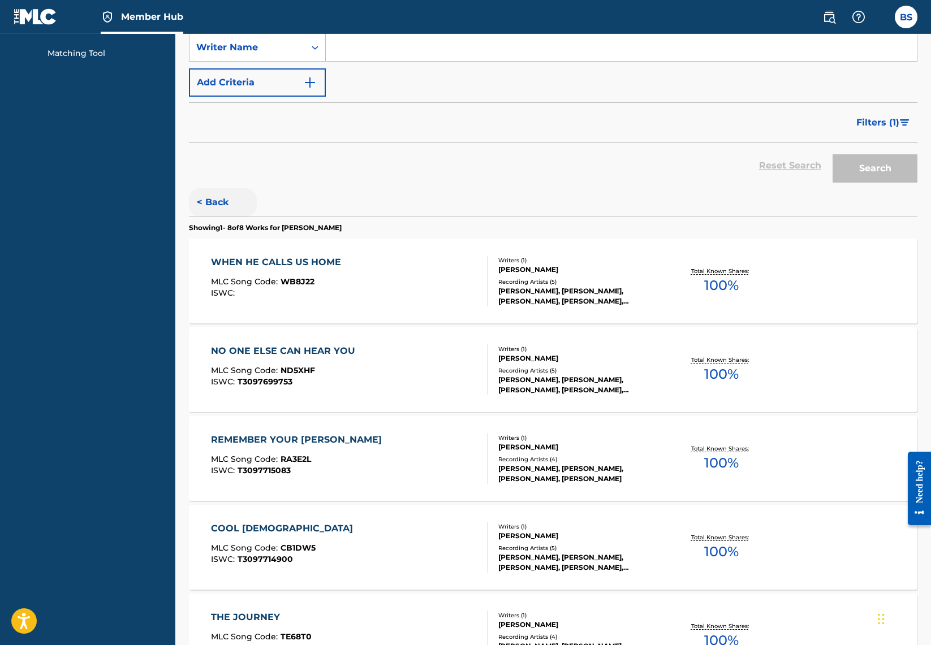
click at [222, 201] on button "< Back" at bounding box center [223, 202] width 68 height 28
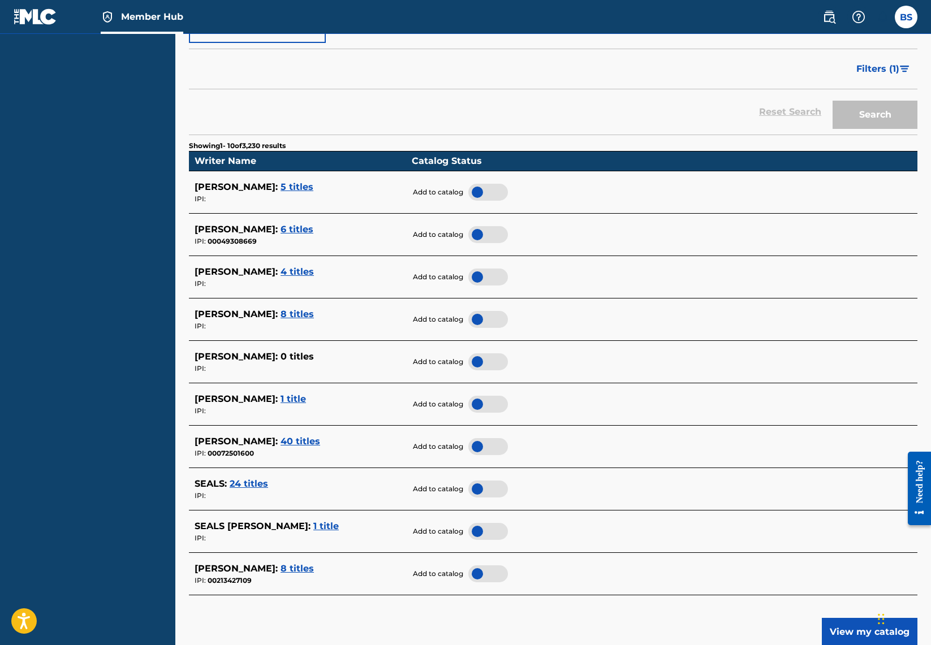
scroll to position [211, 0]
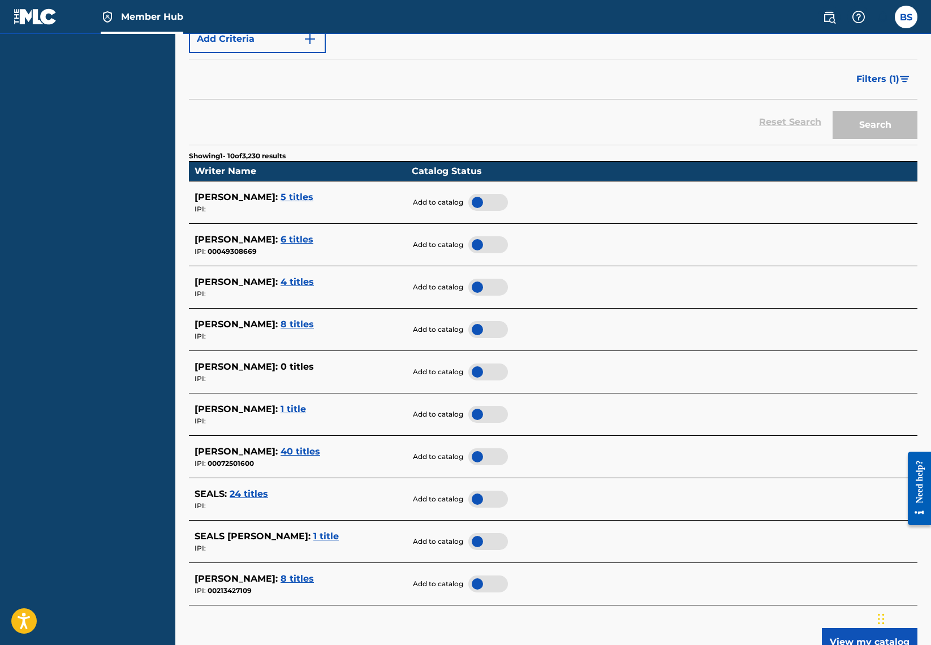
click at [285, 576] on span "8 titles" at bounding box center [296, 578] width 33 height 11
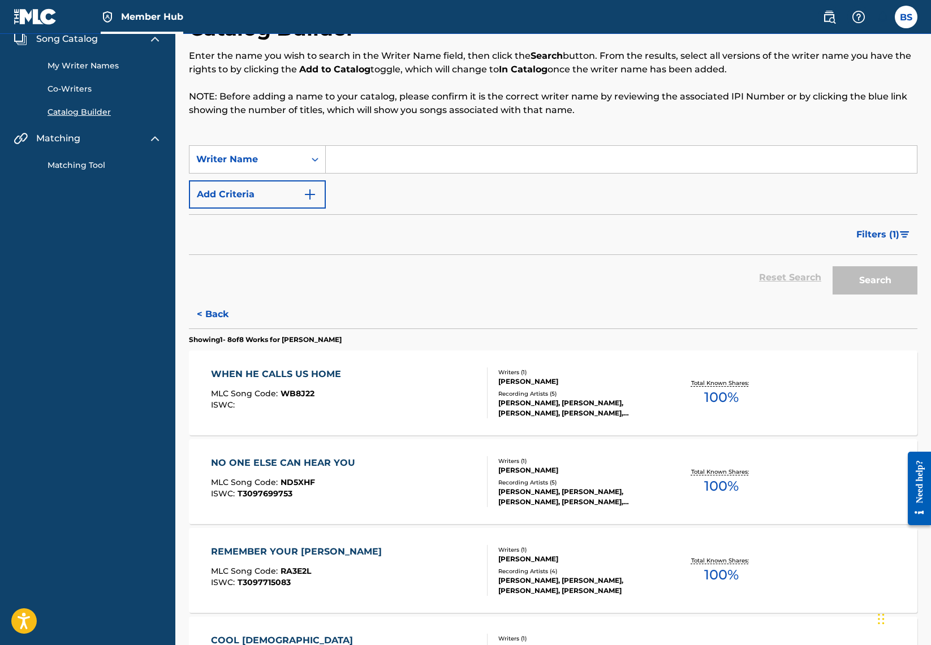
scroll to position [0, 0]
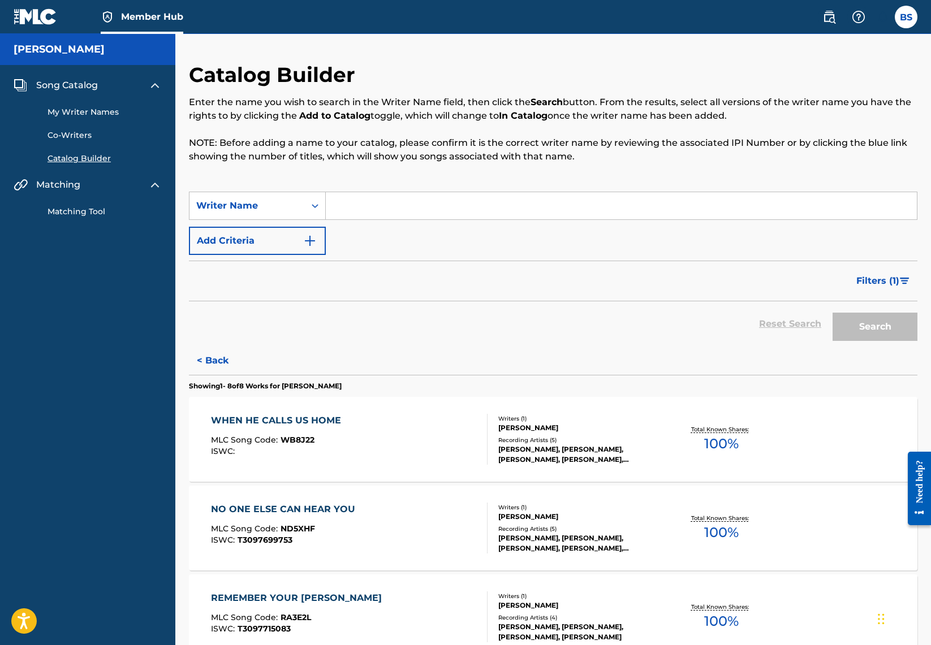
click at [366, 206] on input "Search Form" at bounding box center [621, 205] width 591 height 27
type input "[PERSON_NAME]"
click at [843, 329] on button "Search" at bounding box center [874, 327] width 85 height 28
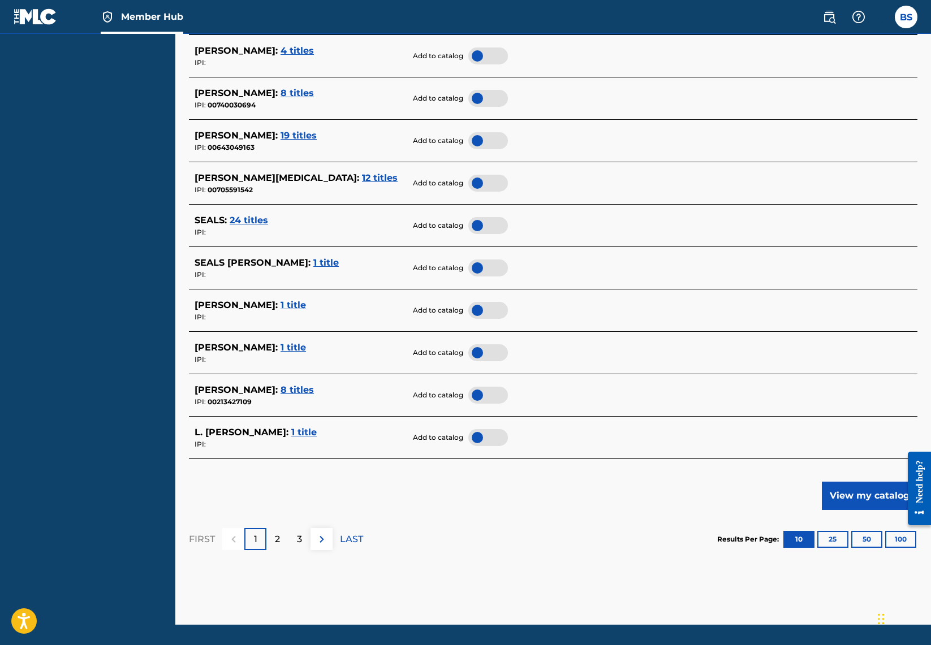
scroll to position [351, 0]
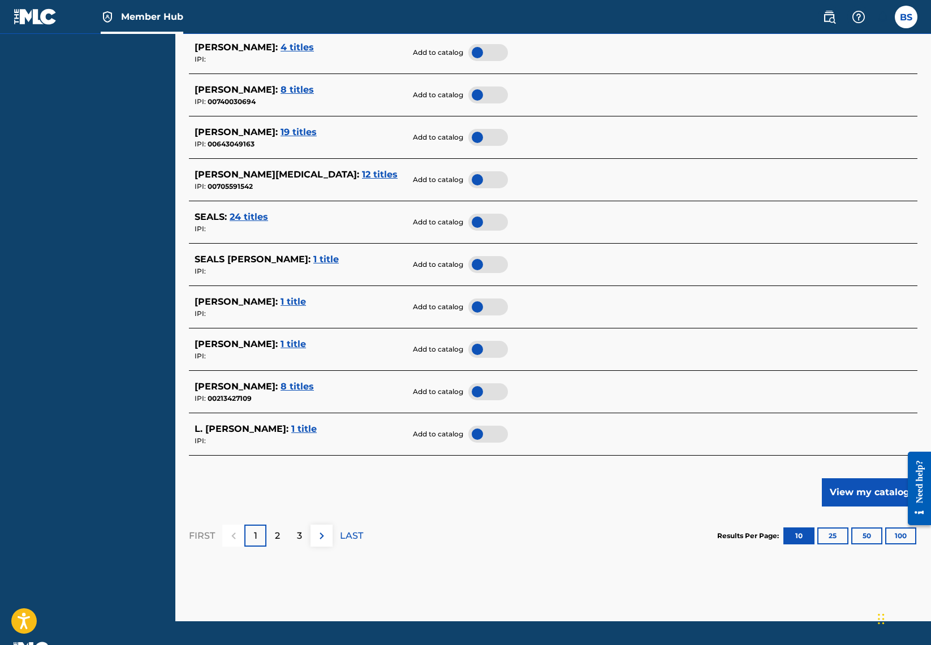
click at [476, 392] on div at bounding box center [488, 391] width 40 height 17
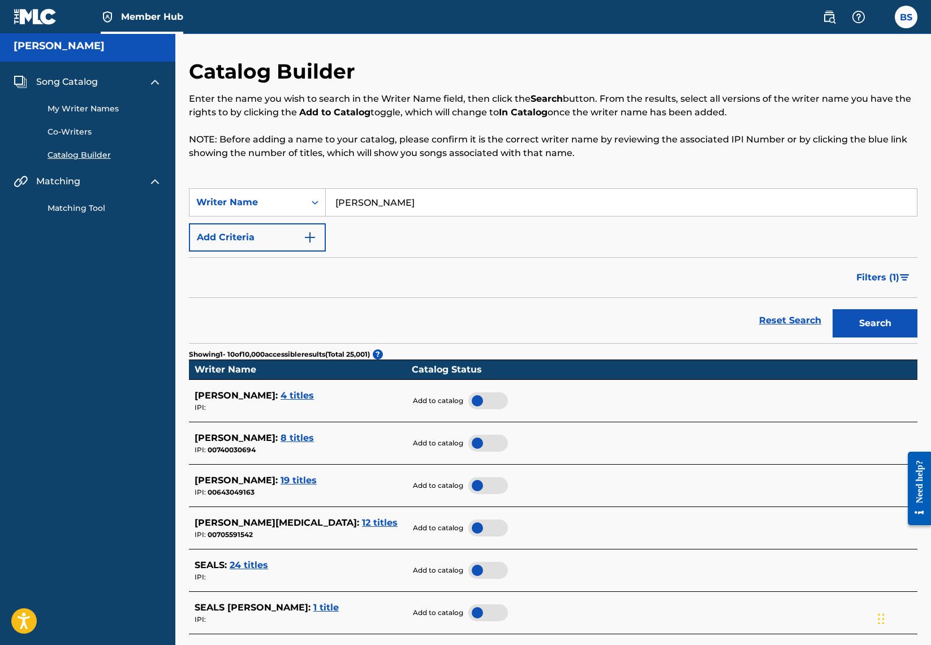
scroll to position [0, 0]
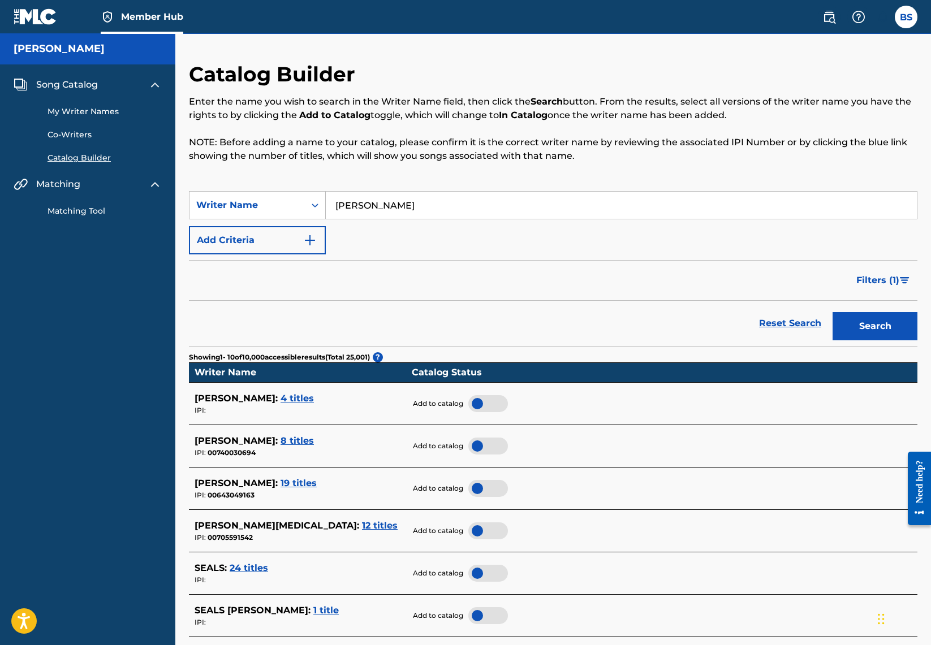
click at [58, 85] on span "Song Catalog" at bounding box center [67, 85] width 62 height 14
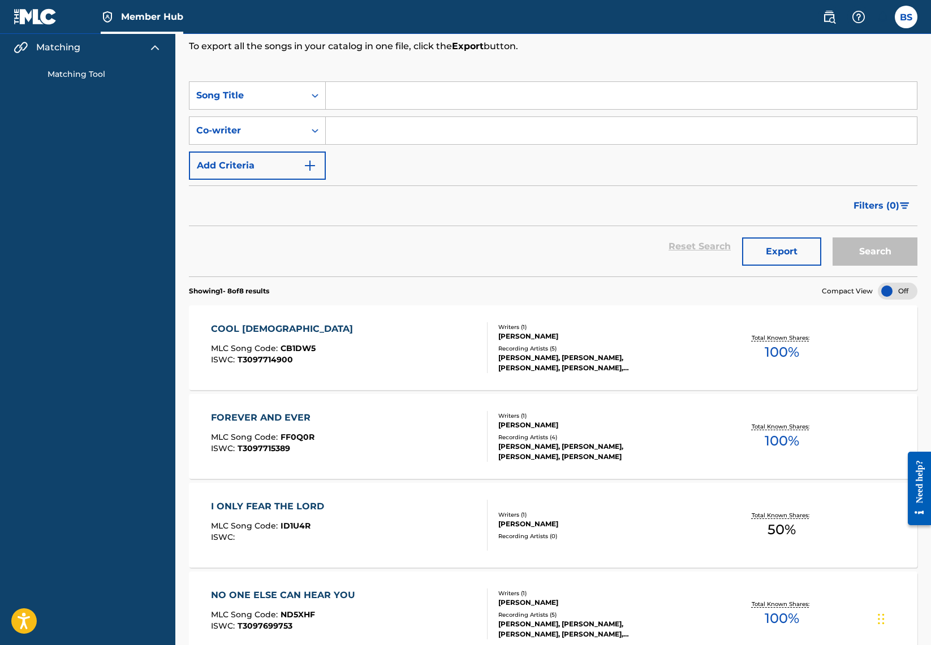
scroll to position [135, 0]
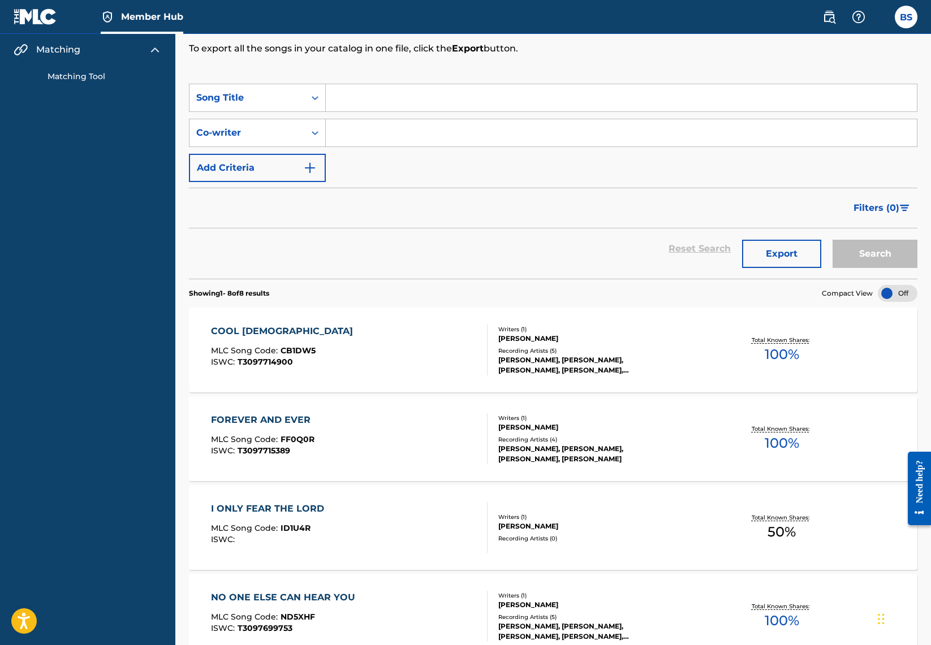
click at [141, 17] on span "Member Hub" at bounding box center [152, 16] width 62 height 13
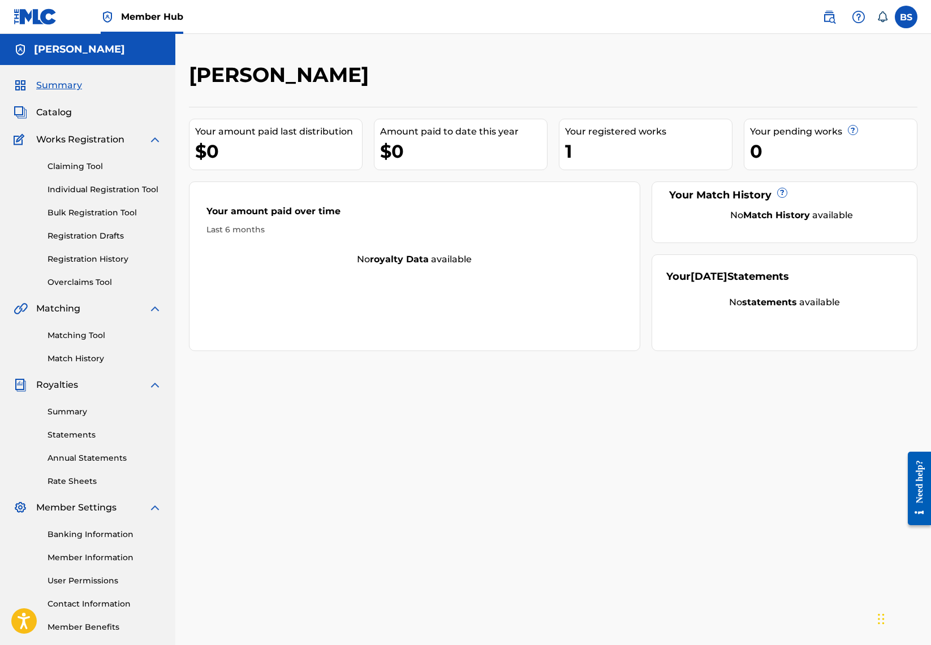
click at [617, 146] on div "1" at bounding box center [648, 151] width 167 height 25
click at [568, 152] on div "1" at bounding box center [648, 151] width 167 height 25
click at [599, 135] on div "Your registered works" at bounding box center [648, 132] width 167 height 14
click at [95, 235] on link "Registration Drafts" at bounding box center [104, 236] width 114 height 12
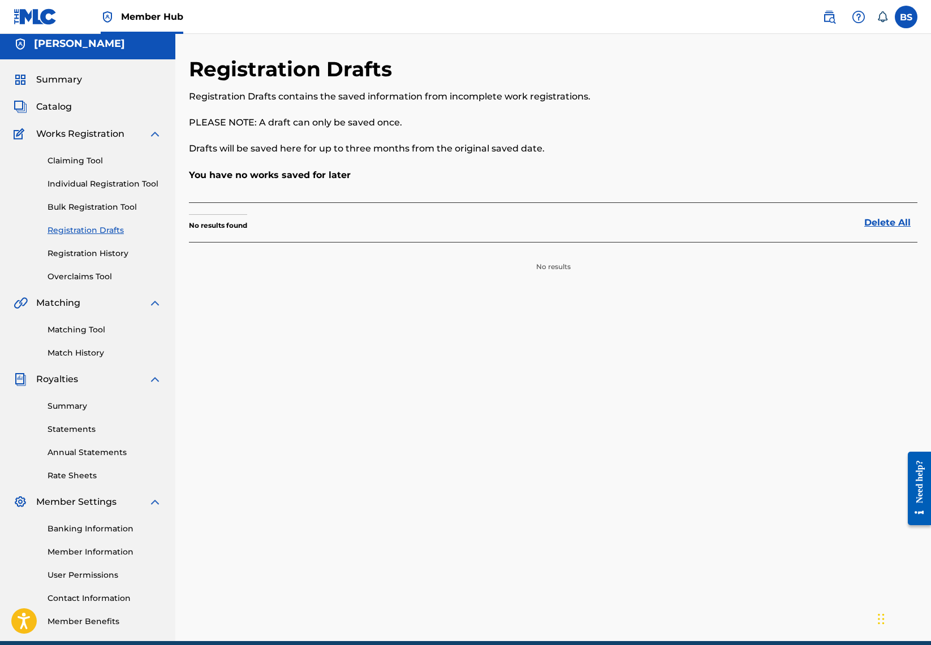
scroll to position [6, 0]
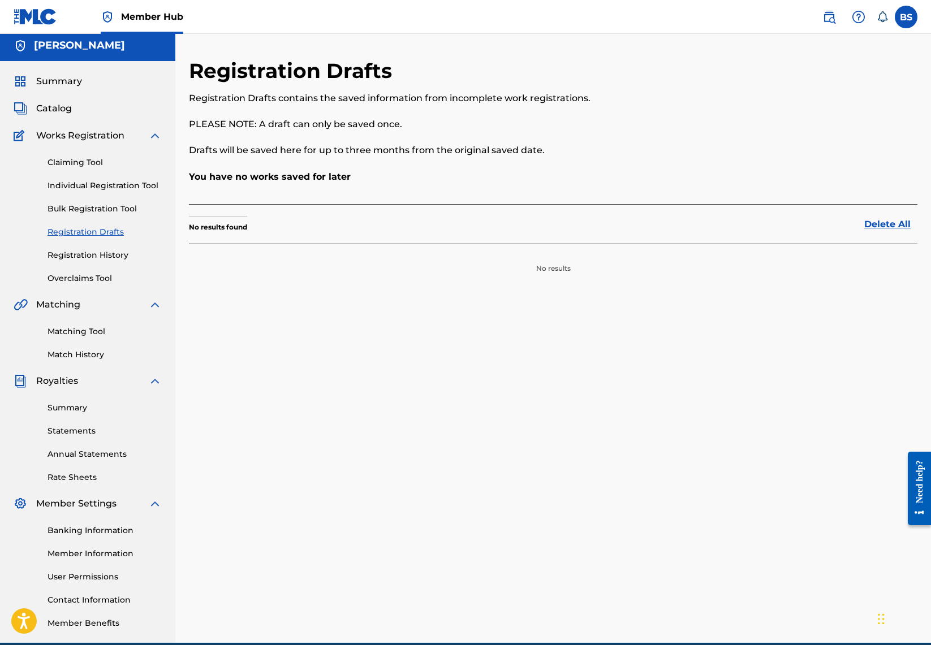
click at [96, 203] on link "Bulk Registration Tool" at bounding box center [104, 209] width 114 height 12
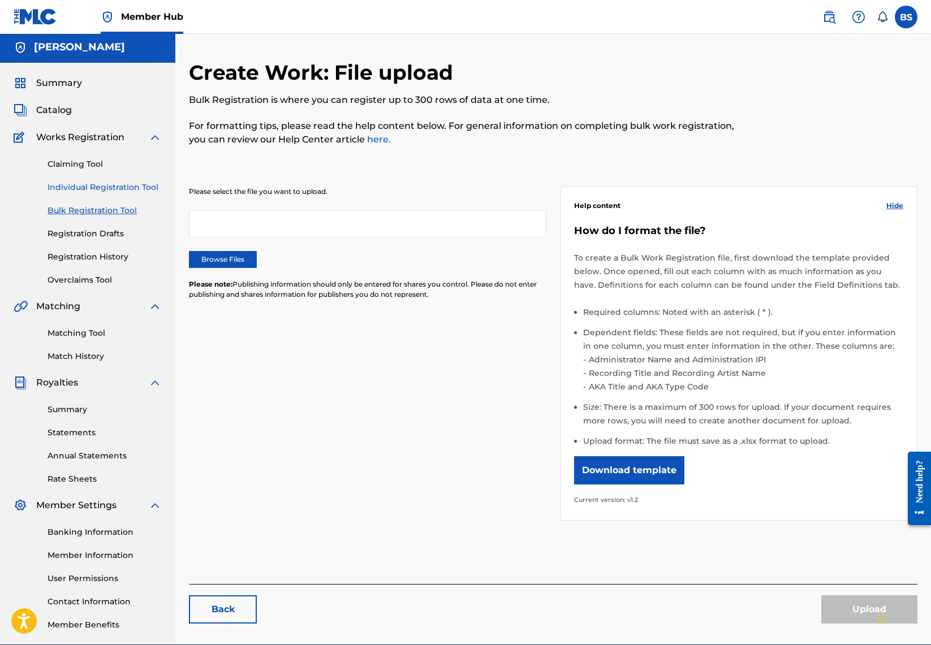
scroll to position [1, 0]
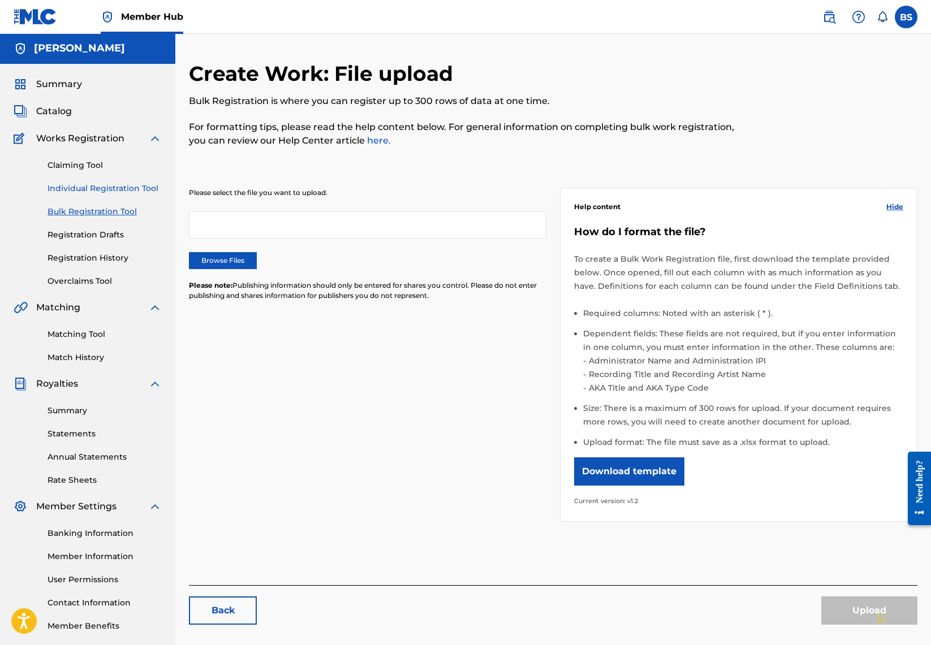
click at [99, 192] on link "Individual Registration Tool" at bounding box center [104, 189] width 114 height 12
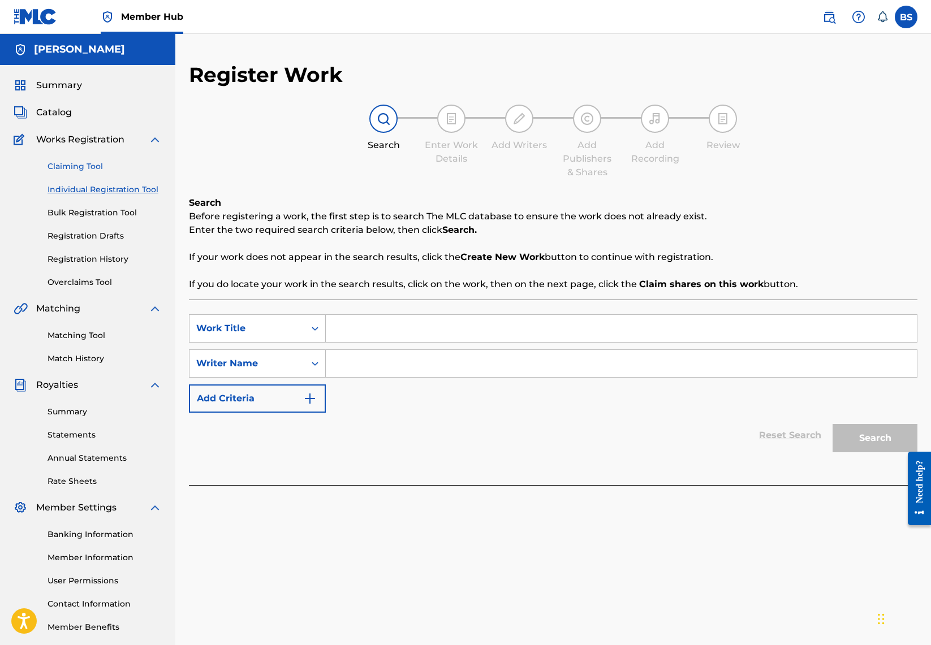
click at [90, 168] on link "Claiming Tool" at bounding box center [104, 167] width 114 height 12
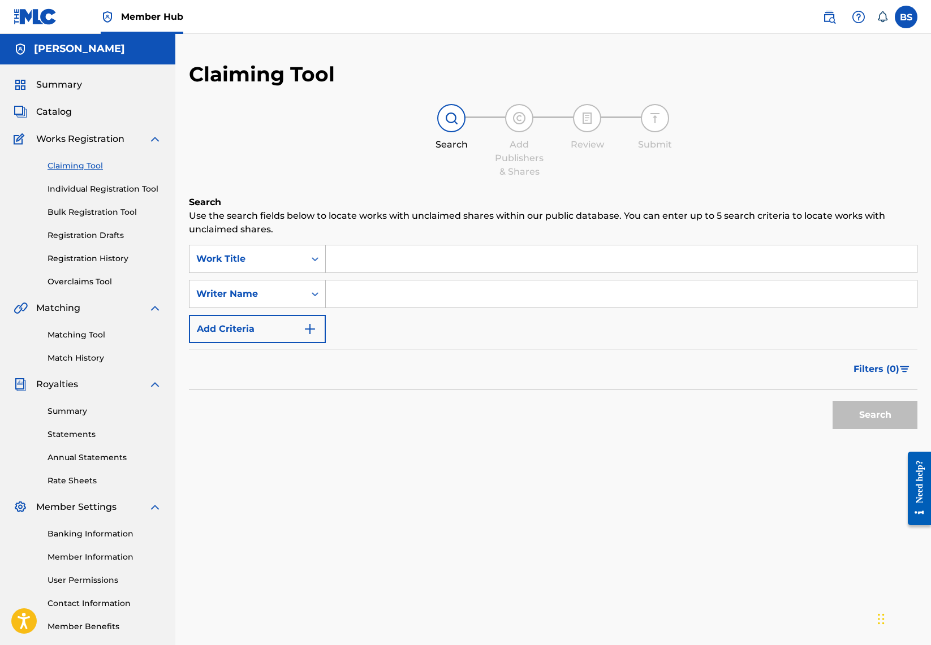
scroll to position [1, 0]
click at [75, 137] on span "Works Registration" at bounding box center [80, 139] width 88 height 14
click at [73, 145] on span "Works Registration" at bounding box center [80, 140] width 88 height 14
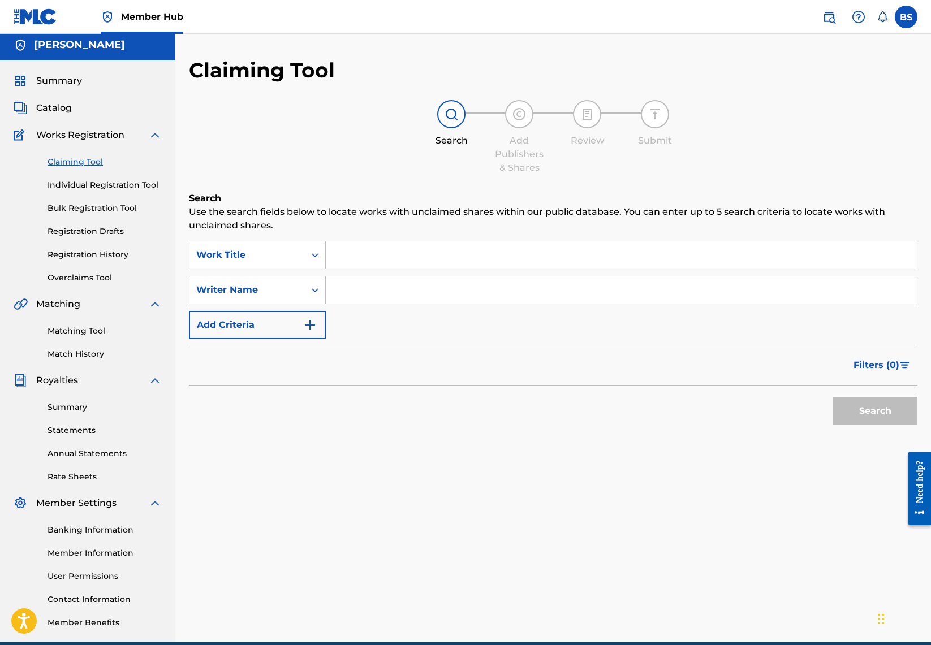
drag, startPoint x: 18, startPoint y: 136, endPoint x: 24, endPoint y: 137, distance: 6.3
click at [18, 136] on img at bounding box center [21, 135] width 15 height 14
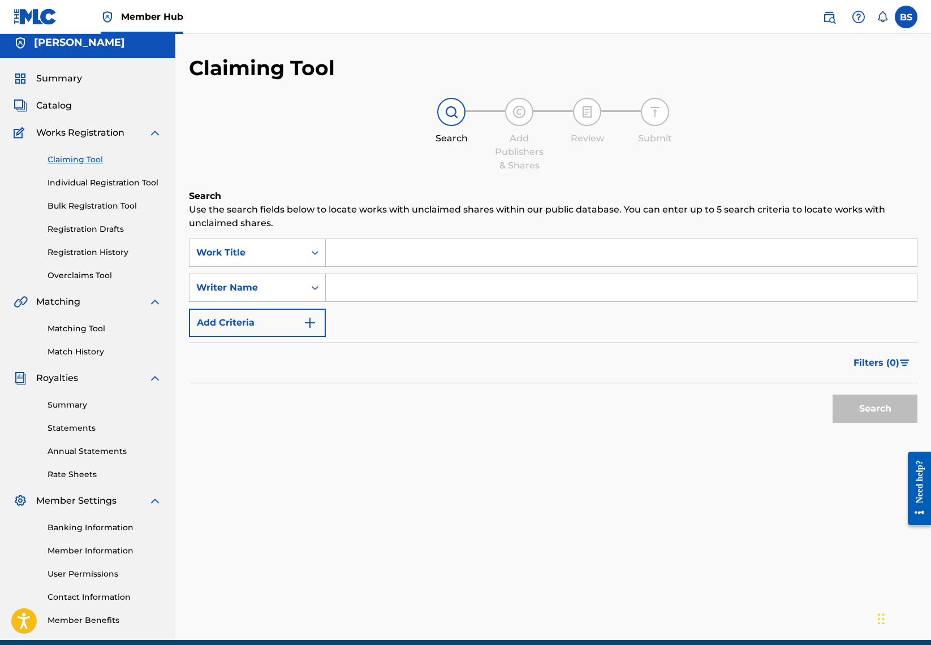
click at [154, 137] on img at bounding box center [155, 133] width 14 height 14
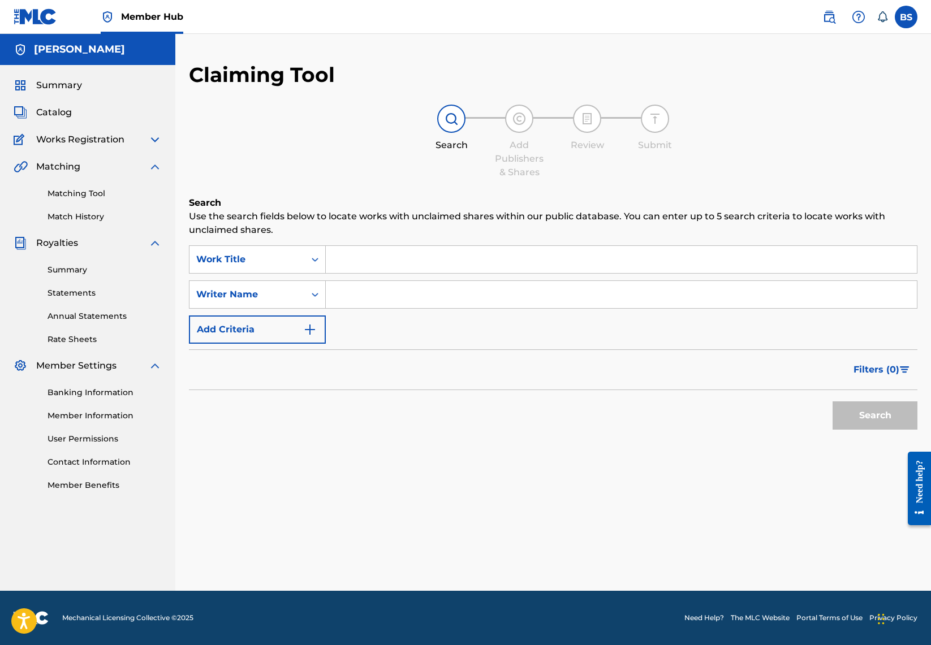
click at [154, 137] on img at bounding box center [155, 140] width 14 height 14
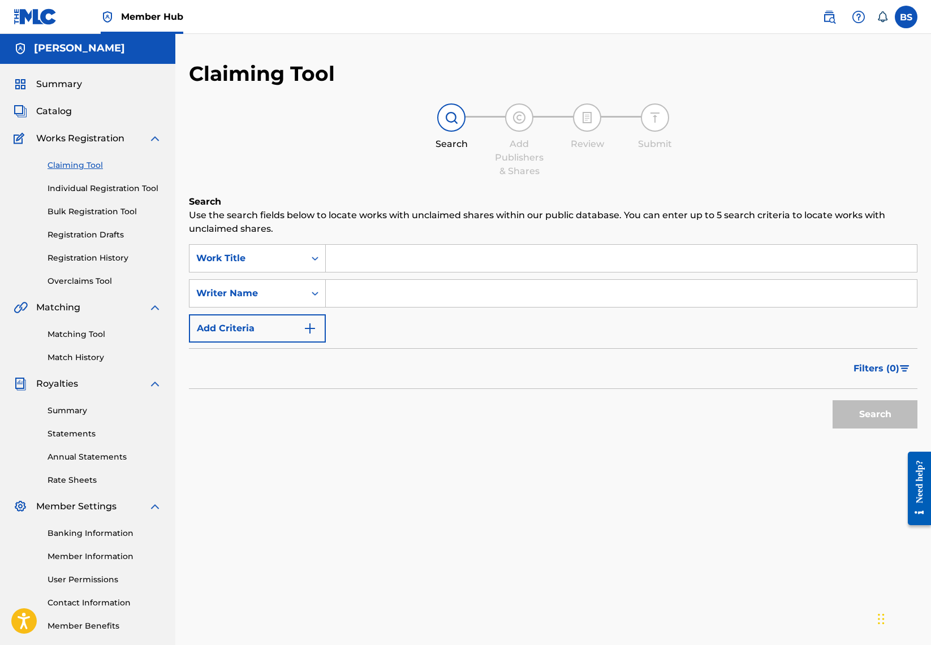
scroll to position [3, 0]
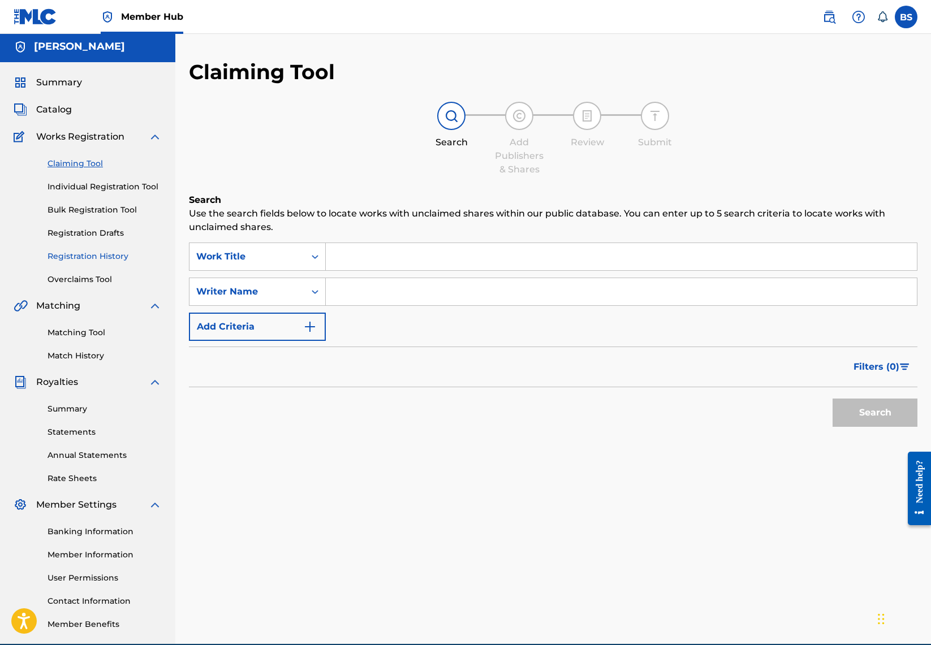
click at [97, 256] on link "Registration History" at bounding box center [104, 256] width 114 height 12
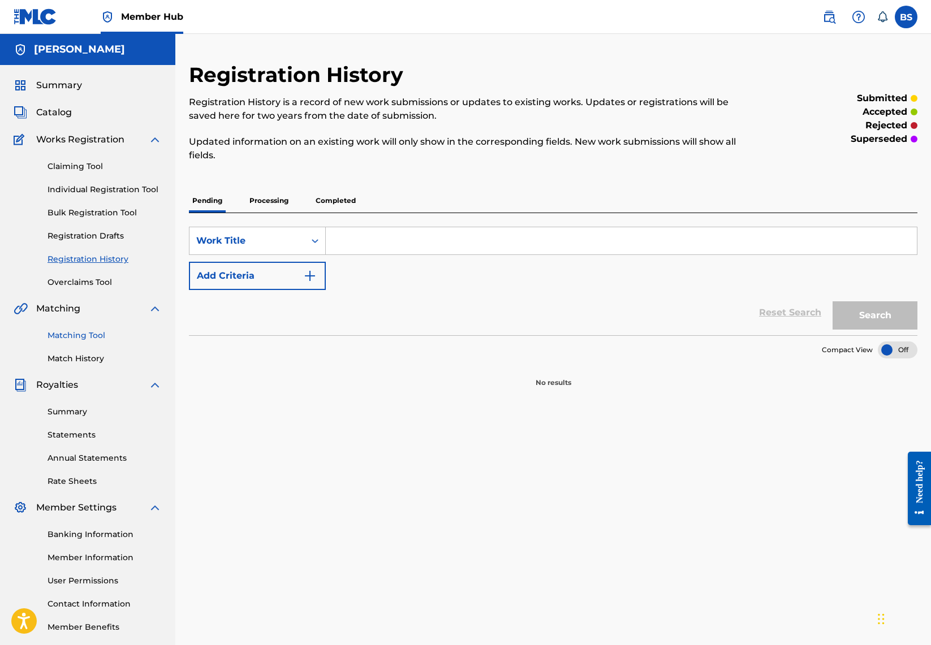
click at [86, 334] on link "Matching Tool" at bounding box center [104, 336] width 114 height 12
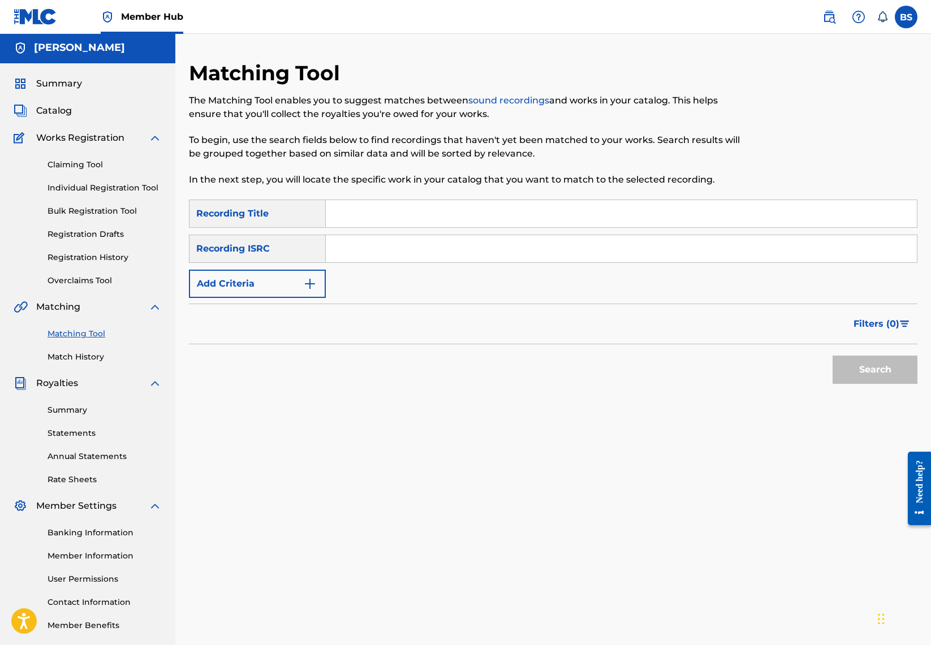
scroll to position [2, 0]
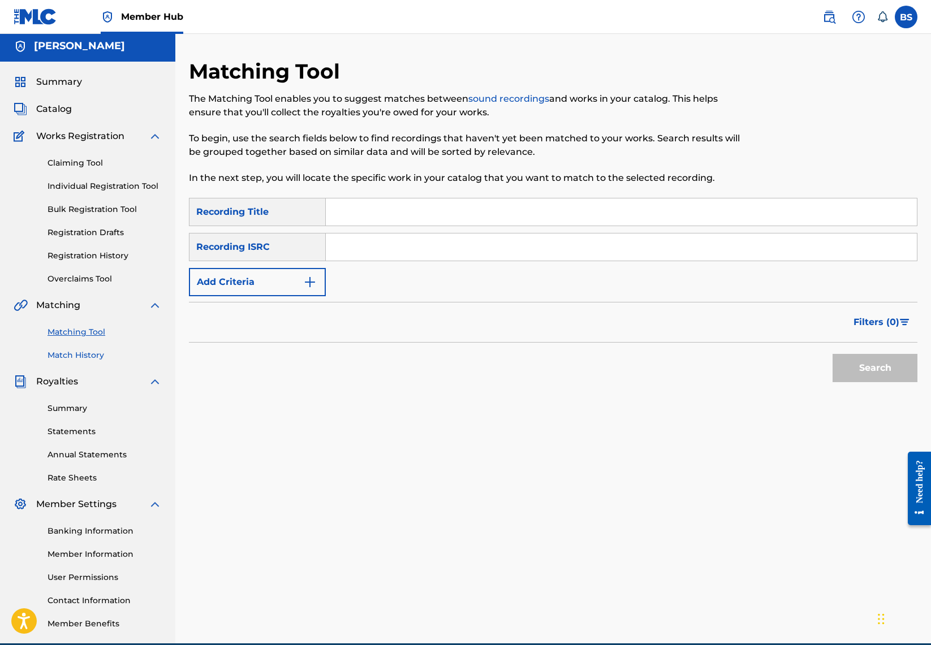
click at [86, 358] on link "Match History" at bounding box center [104, 355] width 114 height 12
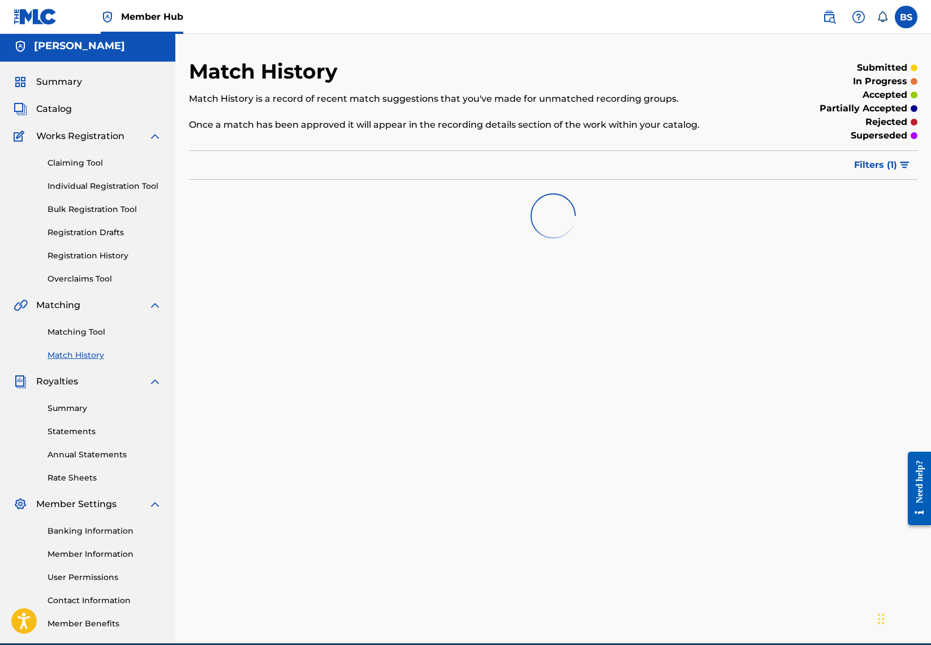
scroll to position [5, 0]
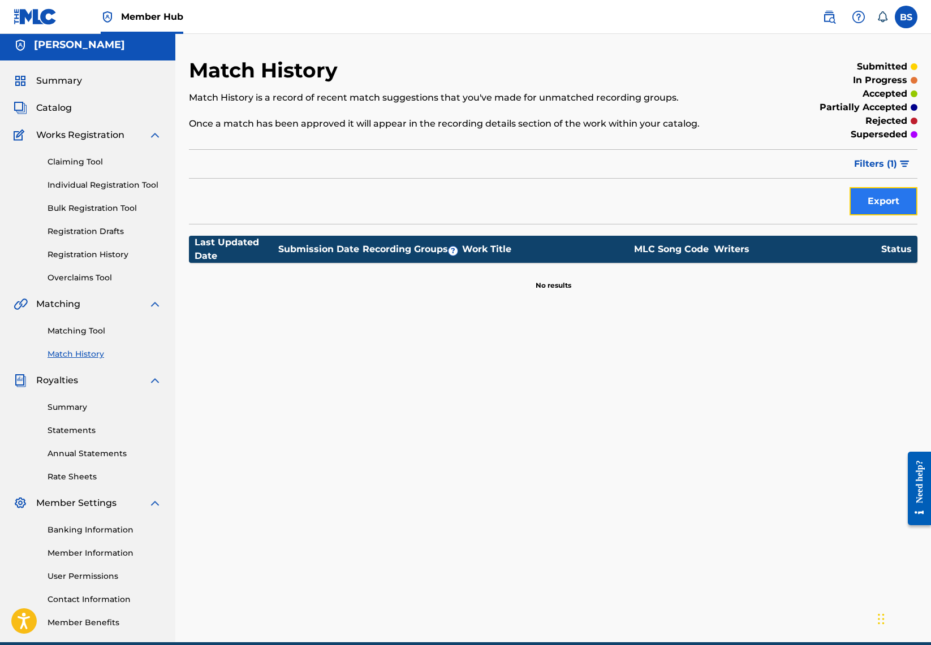
click at [880, 205] on button "Export" at bounding box center [883, 201] width 68 height 28
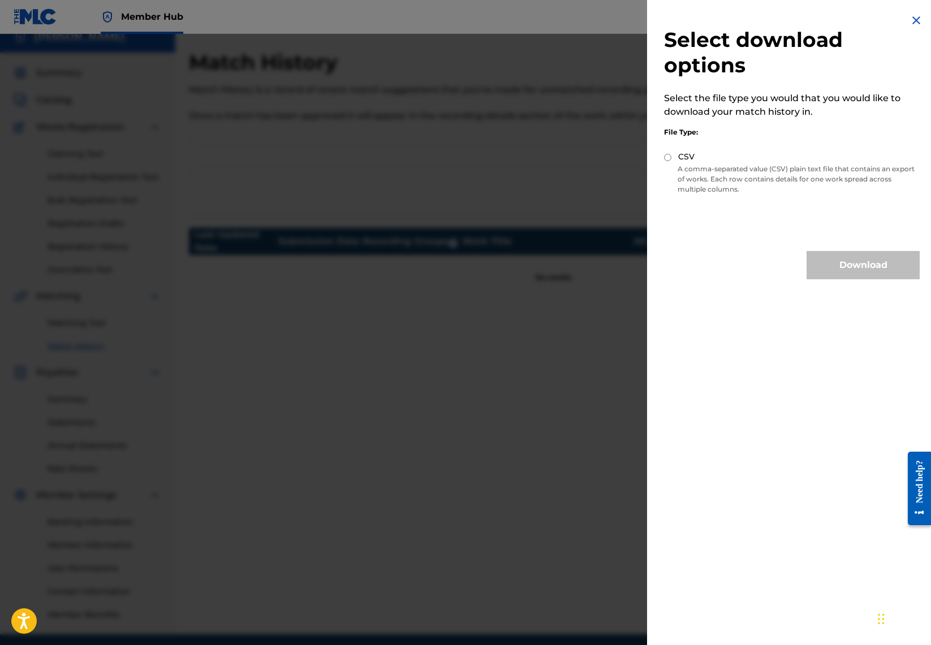
scroll to position [13, 0]
click at [668, 159] on input "CSV" at bounding box center [667, 157] width 7 height 7
radio input "true"
click at [858, 272] on button "Download" at bounding box center [862, 265] width 113 height 28
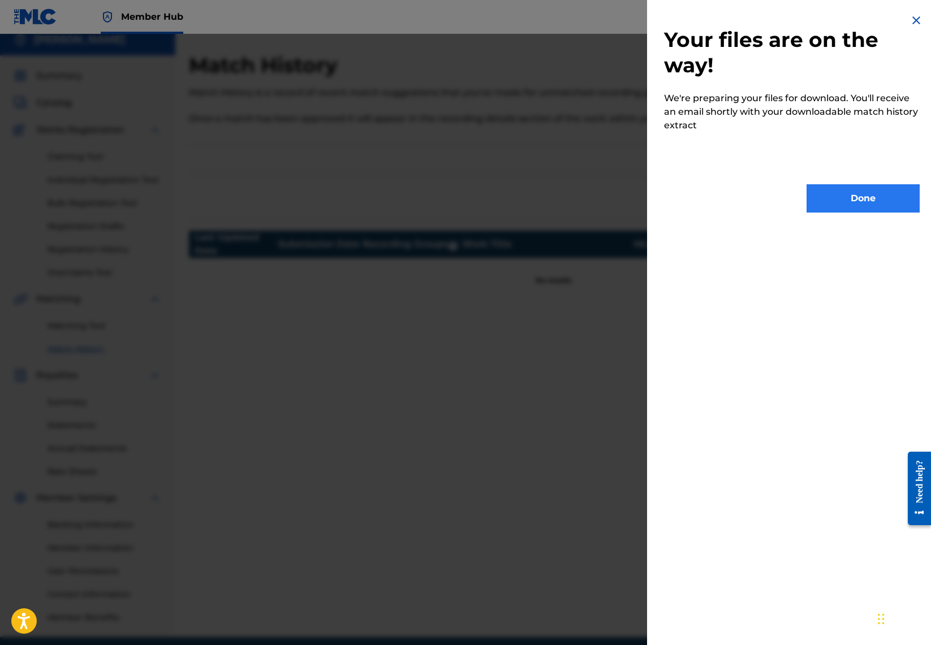
scroll to position [9, 0]
click at [851, 199] on button "Done" at bounding box center [862, 198] width 113 height 28
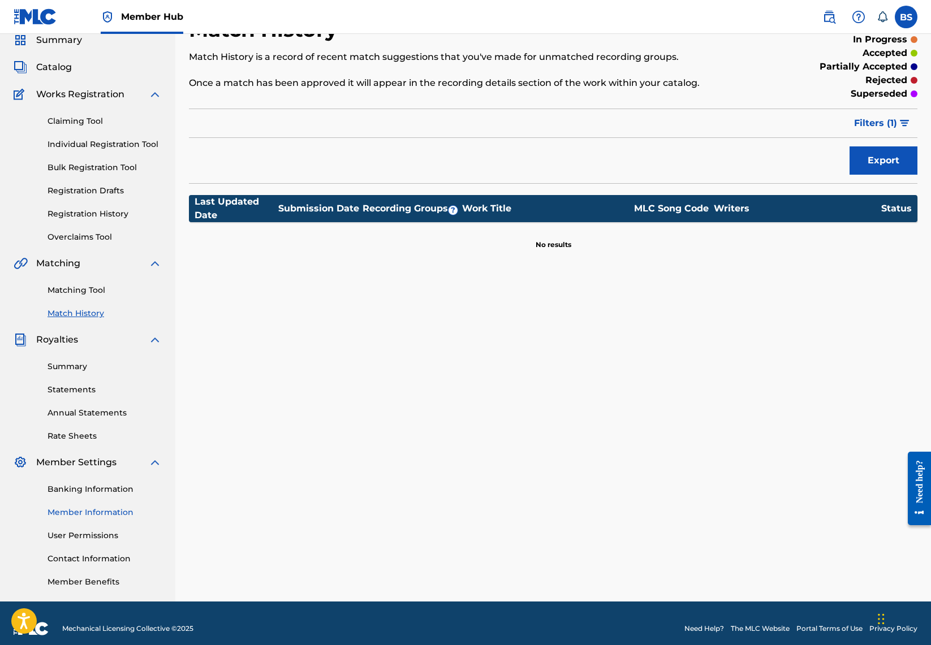
scroll to position [56, 0]
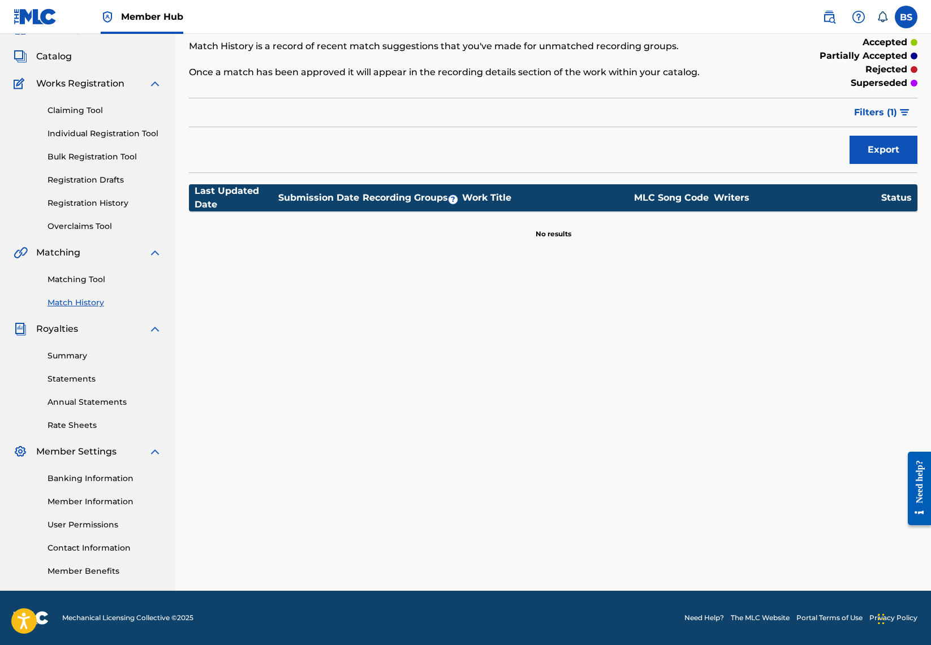
click at [86, 200] on link "Registration History" at bounding box center [104, 203] width 114 height 12
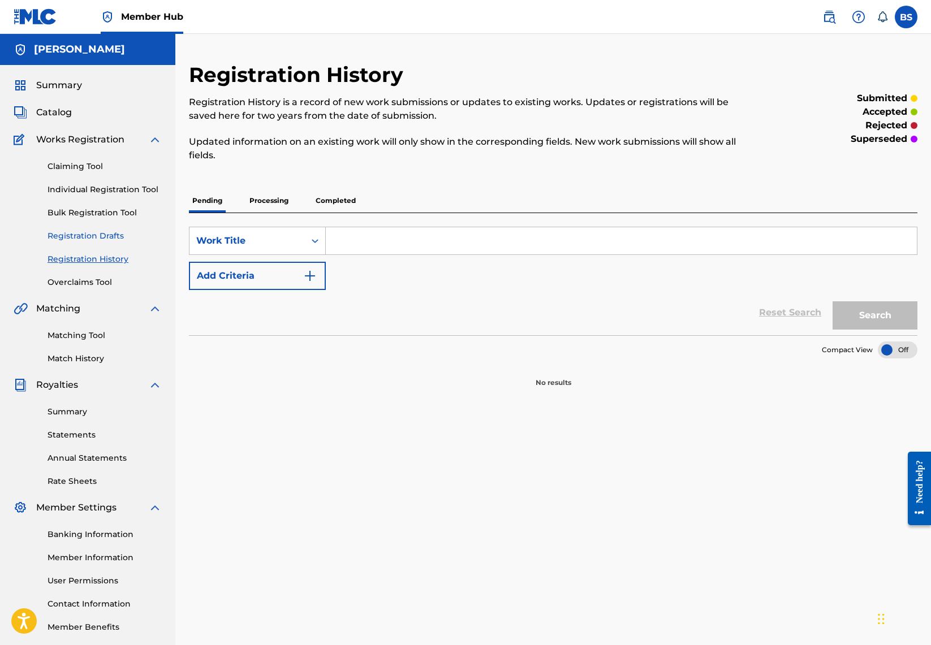
click at [89, 235] on link "Registration Drafts" at bounding box center [104, 236] width 114 height 12
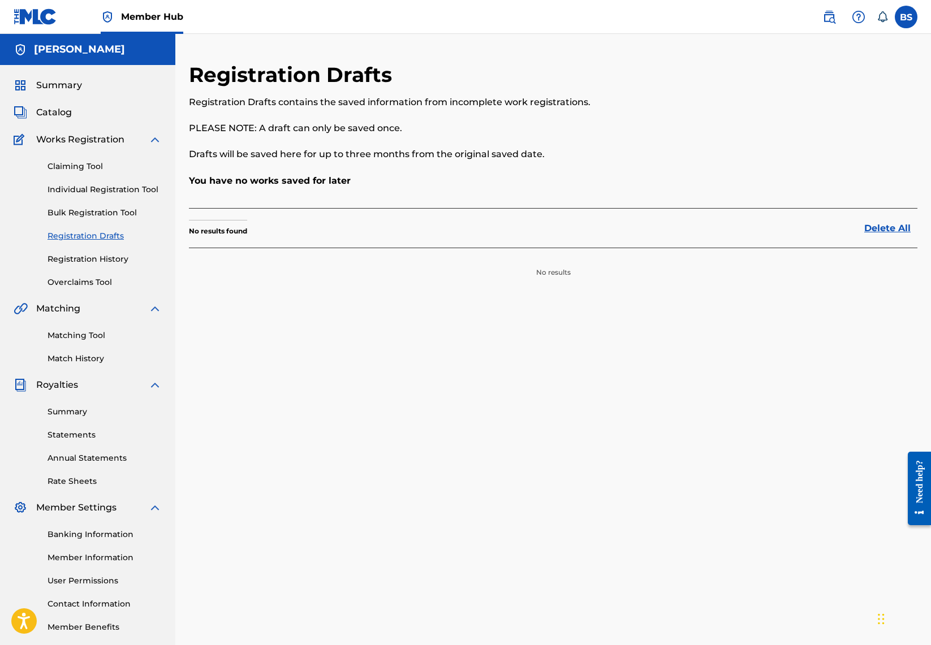
click at [209, 231] on p "No results found" at bounding box center [218, 231] width 58 height 10
click at [85, 166] on link "Claiming Tool" at bounding box center [104, 167] width 114 height 12
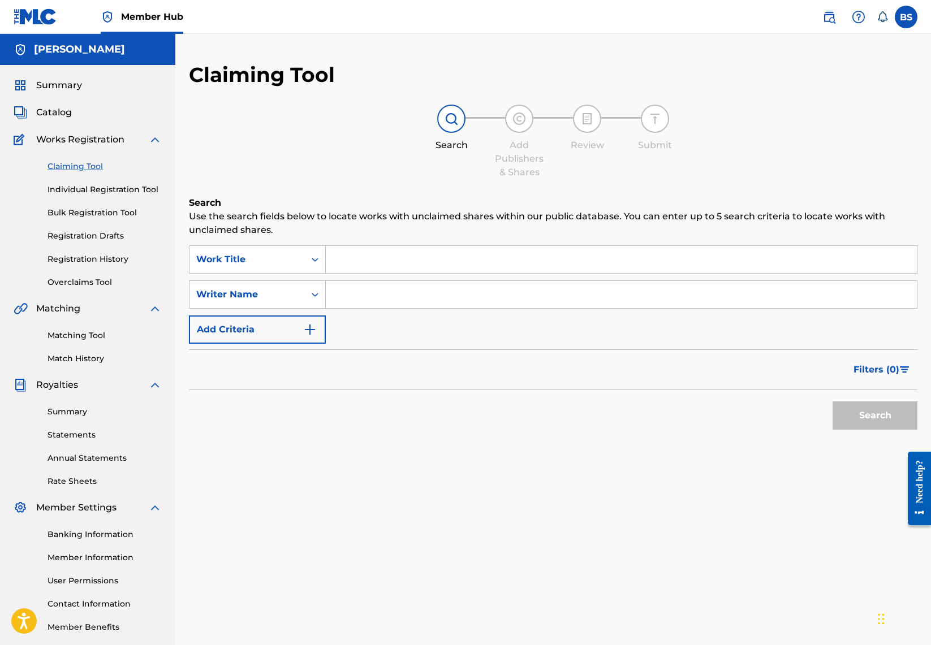
scroll to position [3, 0]
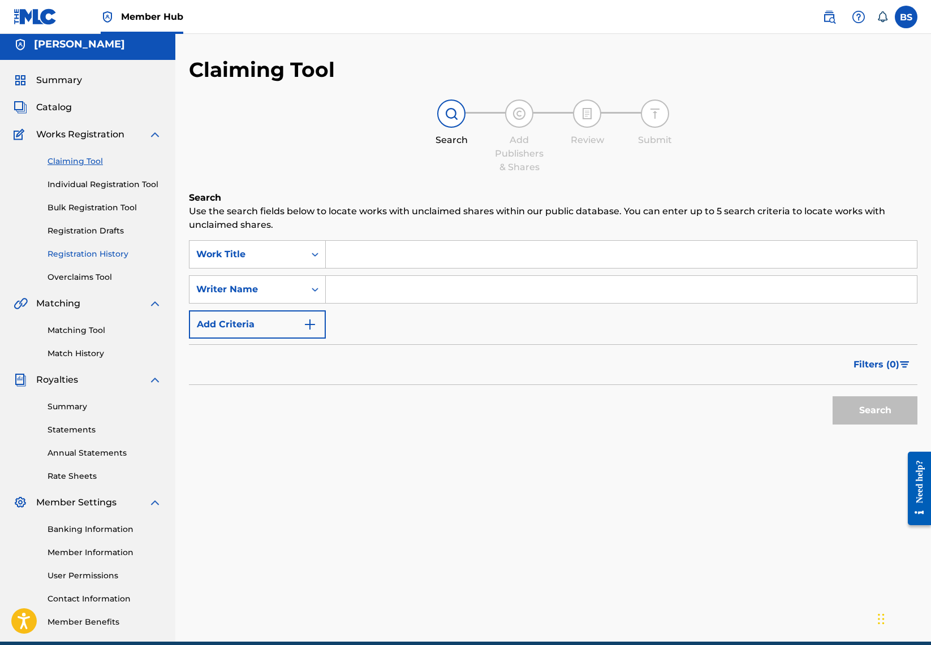
click at [98, 258] on link "Registration History" at bounding box center [104, 254] width 114 height 12
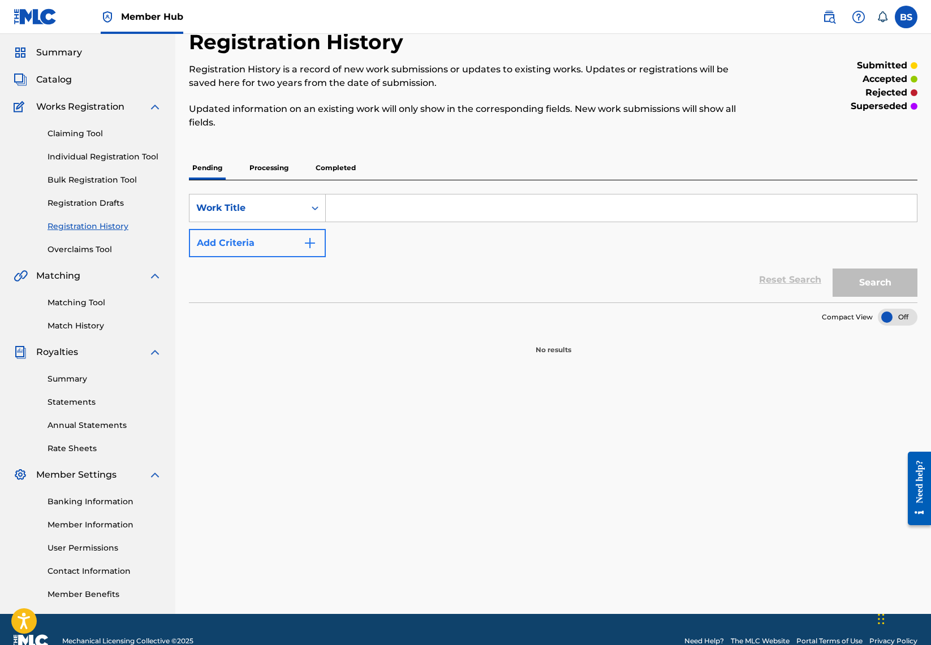
scroll to position [37, 0]
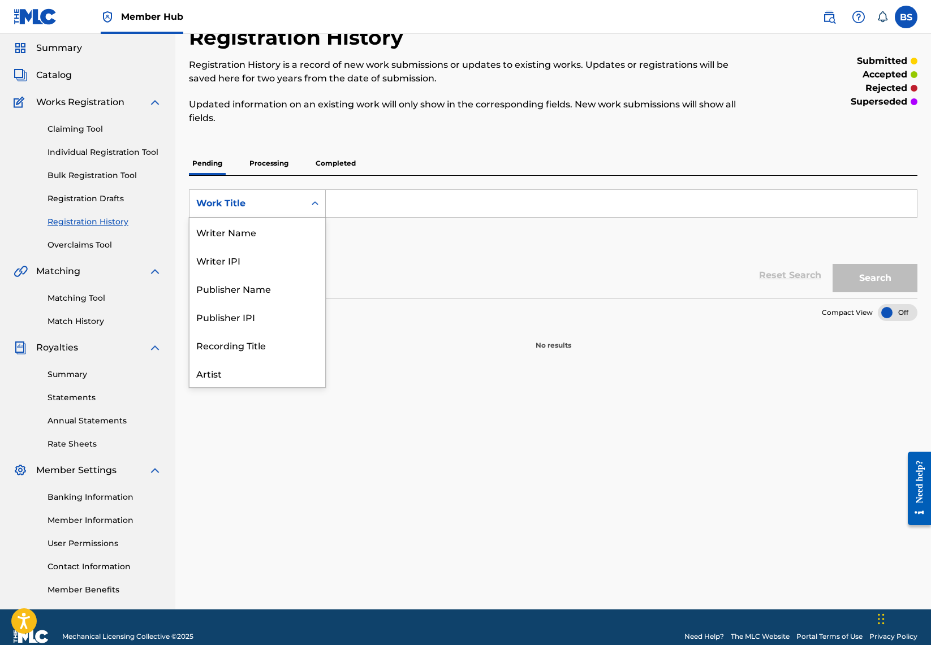
click at [312, 205] on icon "Search Form" at bounding box center [314, 203] width 11 height 11
click at [222, 319] on div "Artist" at bounding box center [257, 316] width 136 height 28
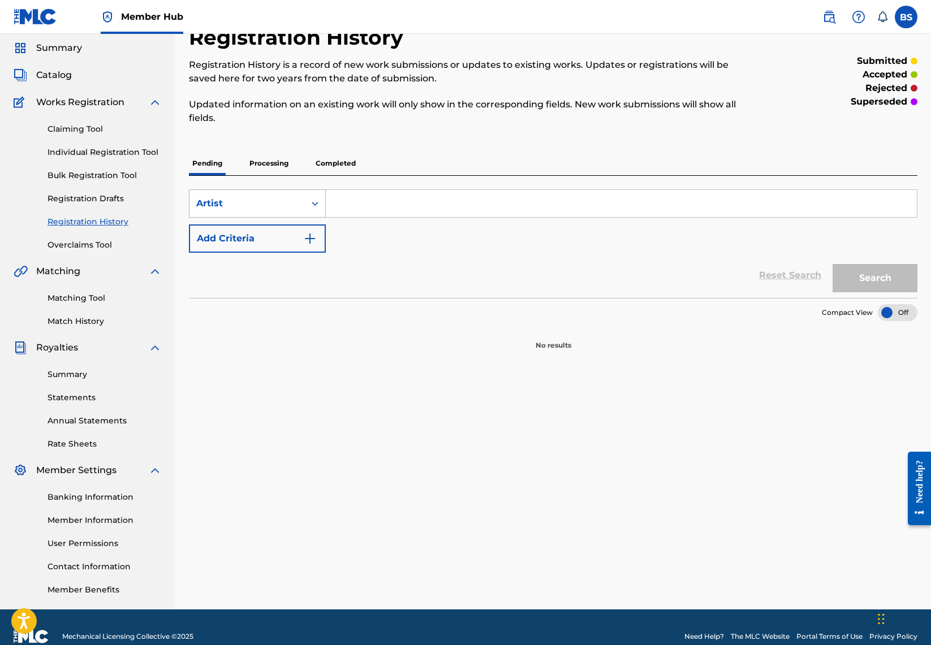
click at [317, 205] on icon "Search Form" at bounding box center [314, 203] width 11 height 11
click at [382, 207] on input "Search Form" at bounding box center [621, 203] width 591 height 27
type input "[PERSON_NAME]"
click at [883, 283] on button "Search" at bounding box center [874, 278] width 85 height 28
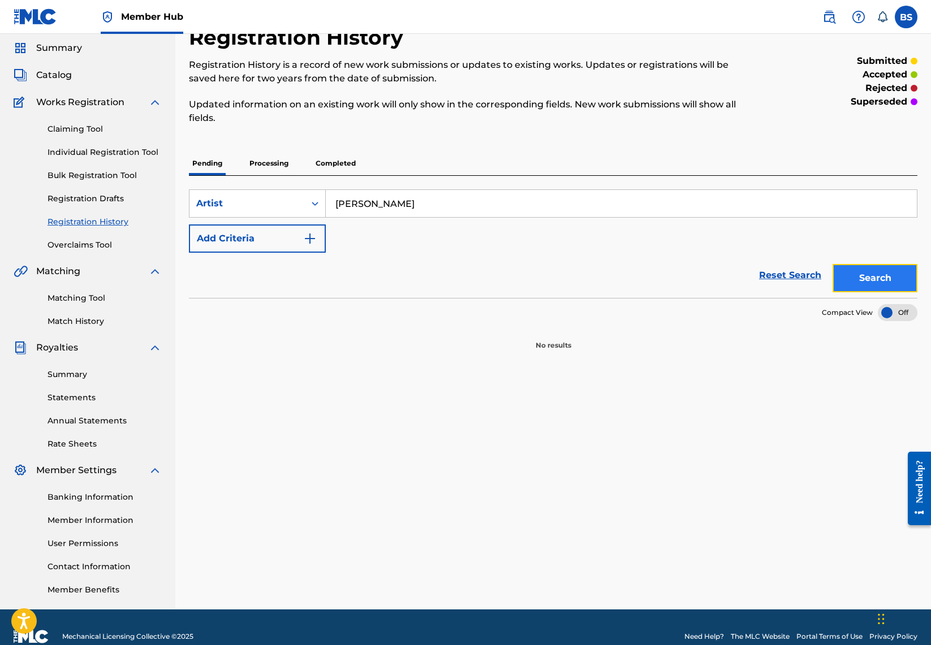
click at [856, 280] on button "Search" at bounding box center [874, 278] width 85 height 28
click at [854, 281] on button "Search" at bounding box center [874, 278] width 85 height 28
click at [347, 163] on p "Completed" at bounding box center [335, 164] width 47 height 24
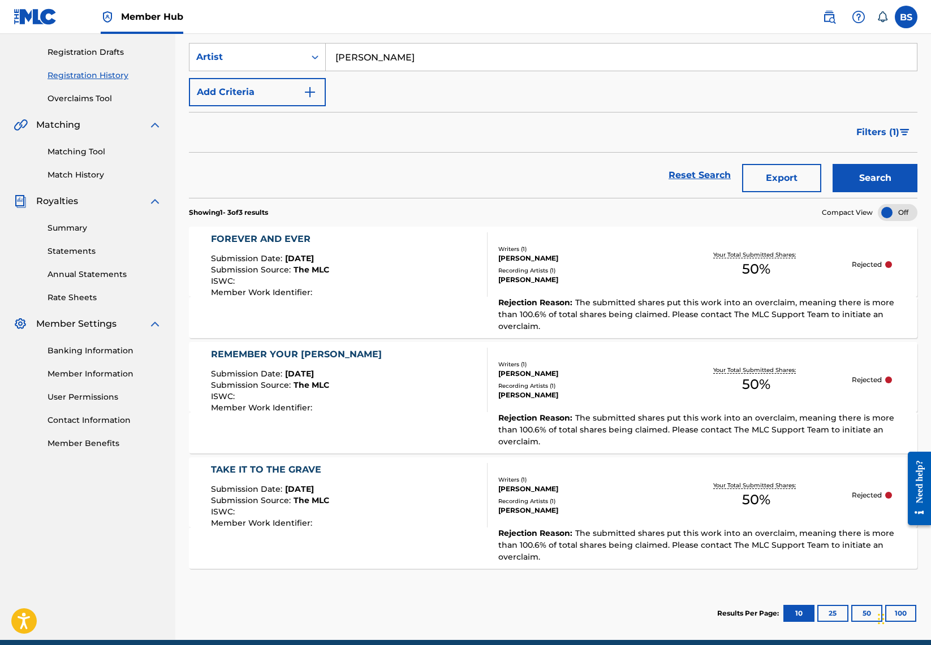
scroll to position [233, 0]
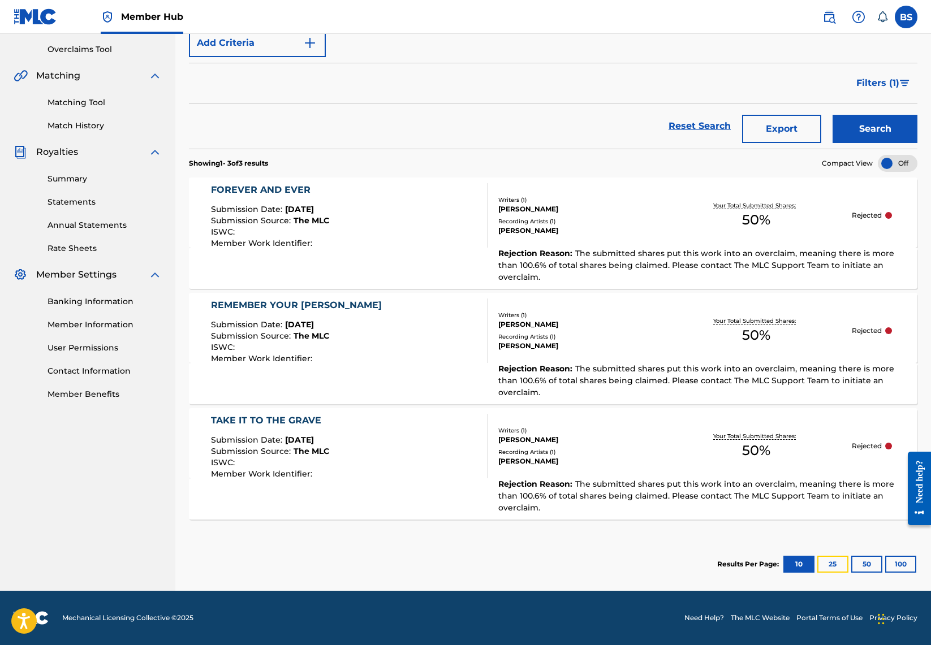
click at [825, 563] on button "25" at bounding box center [832, 564] width 31 height 17
click at [804, 568] on button "10" at bounding box center [798, 564] width 31 height 17
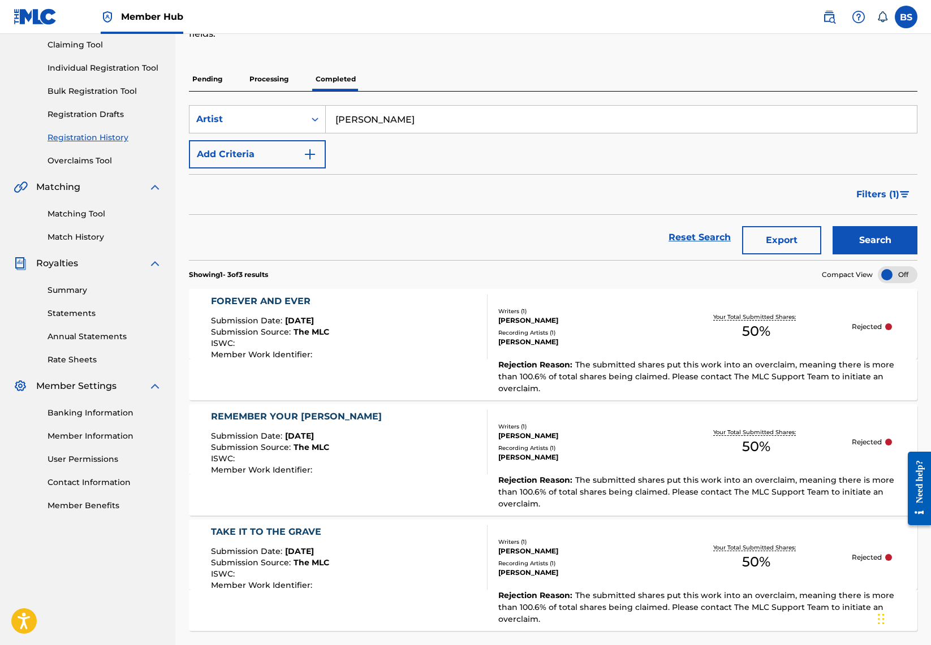
scroll to position [120, 0]
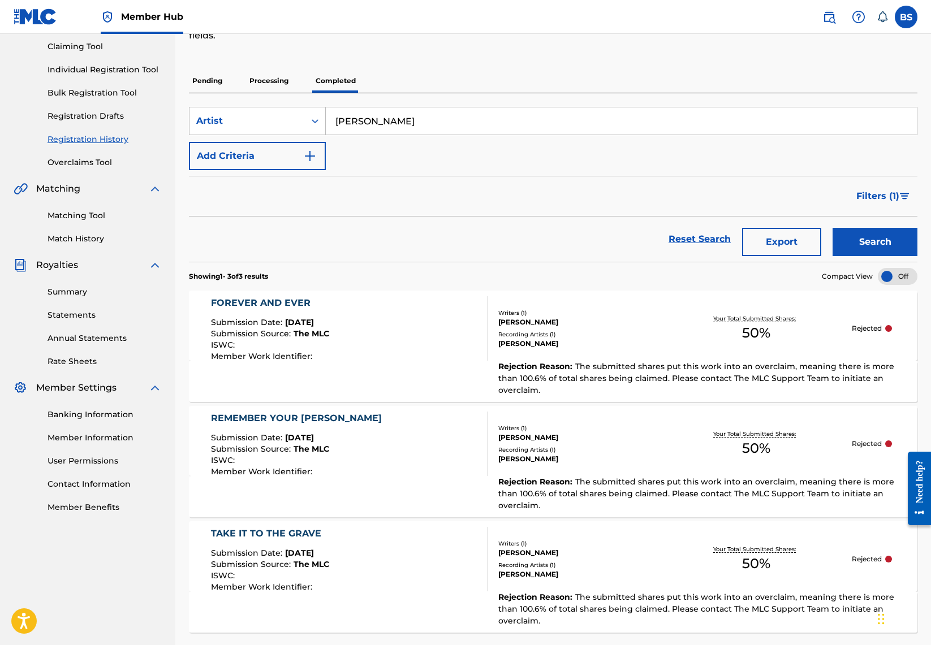
click at [268, 77] on p "Processing" at bounding box center [269, 81] width 46 height 24
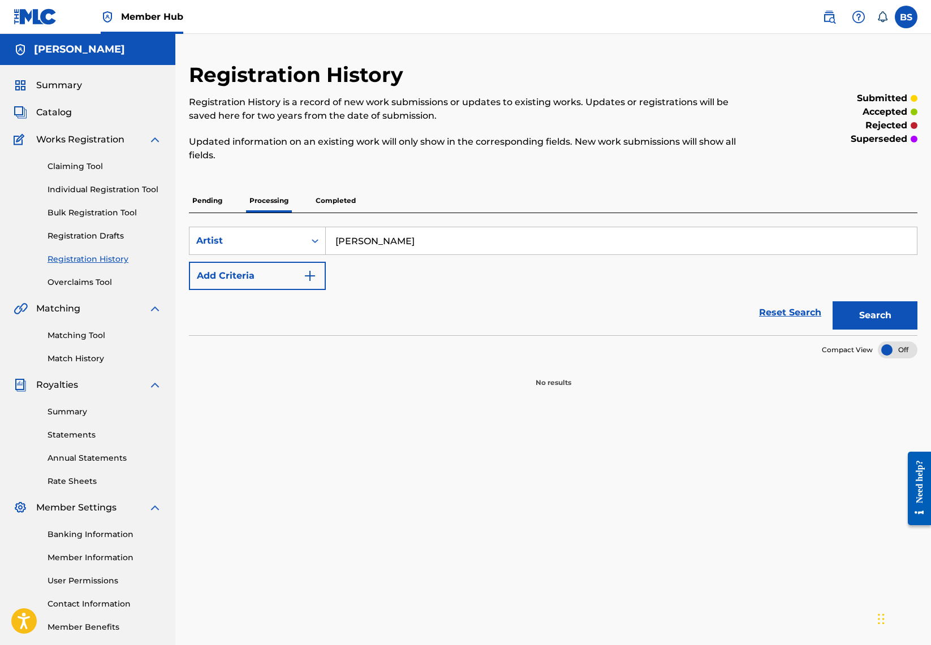
click at [327, 203] on p "Completed" at bounding box center [335, 201] width 47 height 24
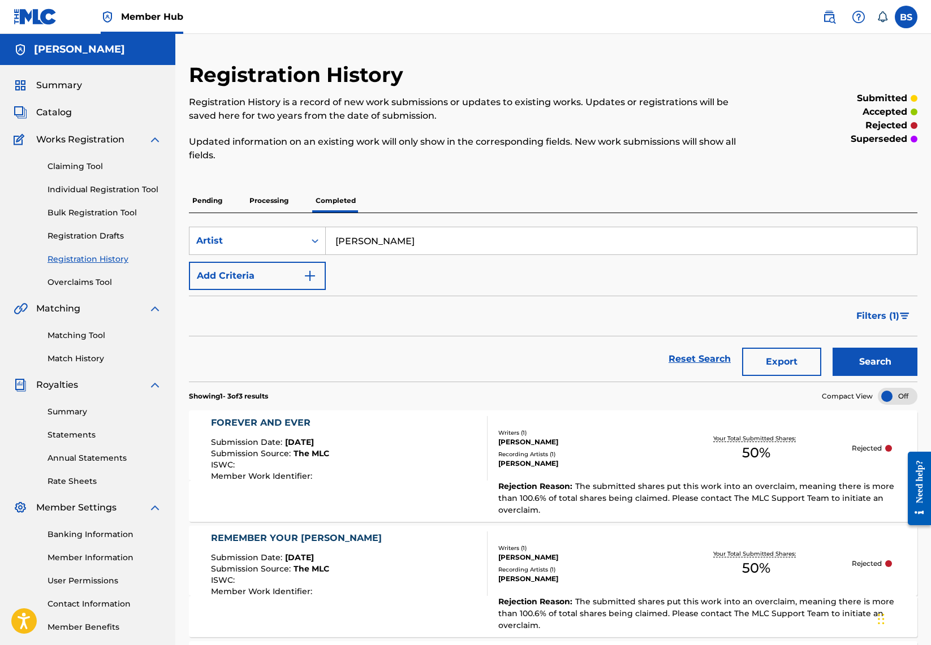
click at [275, 208] on p "Processing" at bounding box center [269, 201] width 46 height 24
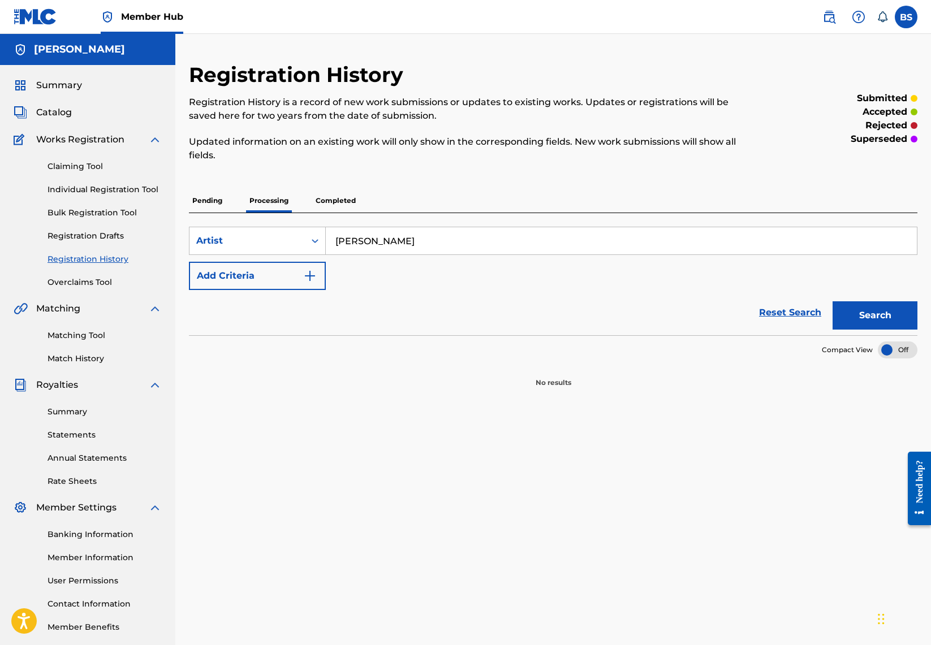
click at [210, 204] on p "Pending" at bounding box center [207, 201] width 37 height 24
click at [116, 263] on link "Registration History" at bounding box center [104, 259] width 114 height 12
click at [316, 239] on icon "Search Form" at bounding box center [314, 240] width 11 height 11
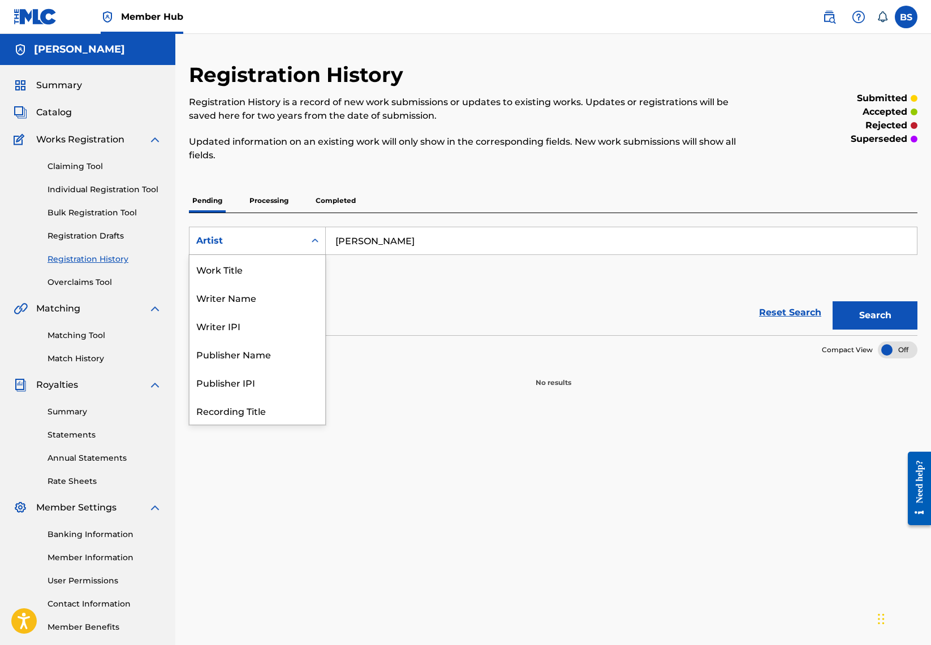
scroll to position [57, 0]
click at [262, 302] on div "Publisher Name" at bounding box center [257, 297] width 136 height 28
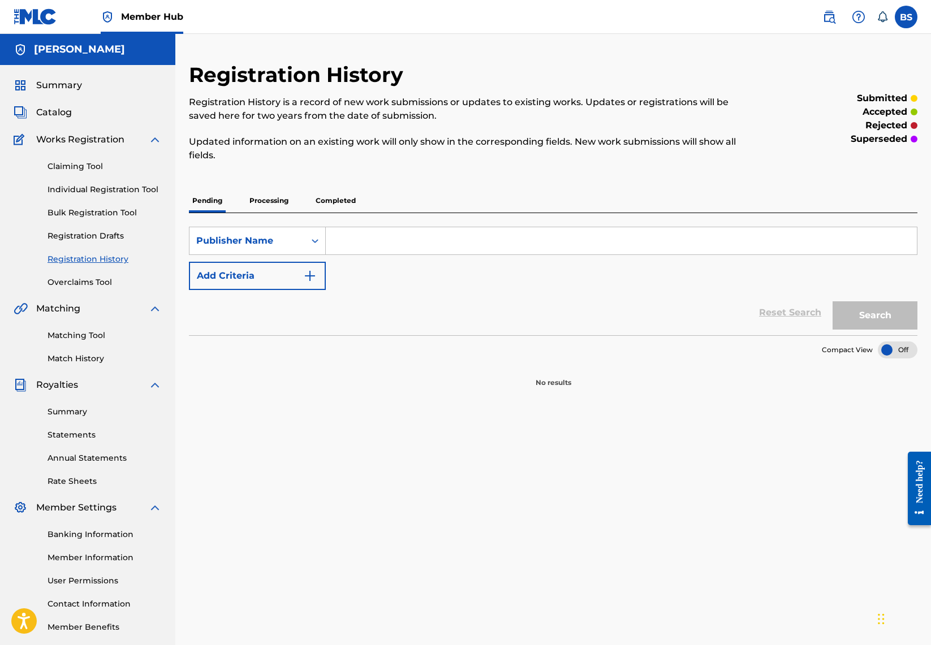
click at [344, 245] on input "Search Form" at bounding box center [621, 240] width 591 height 27
type input "[PERSON_NAME]"
click at [868, 319] on button "Search" at bounding box center [874, 315] width 85 height 28
click at [880, 314] on button "Search" at bounding box center [874, 315] width 85 height 28
click at [312, 242] on icon "Search Form" at bounding box center [314, 240] width 11 height 11
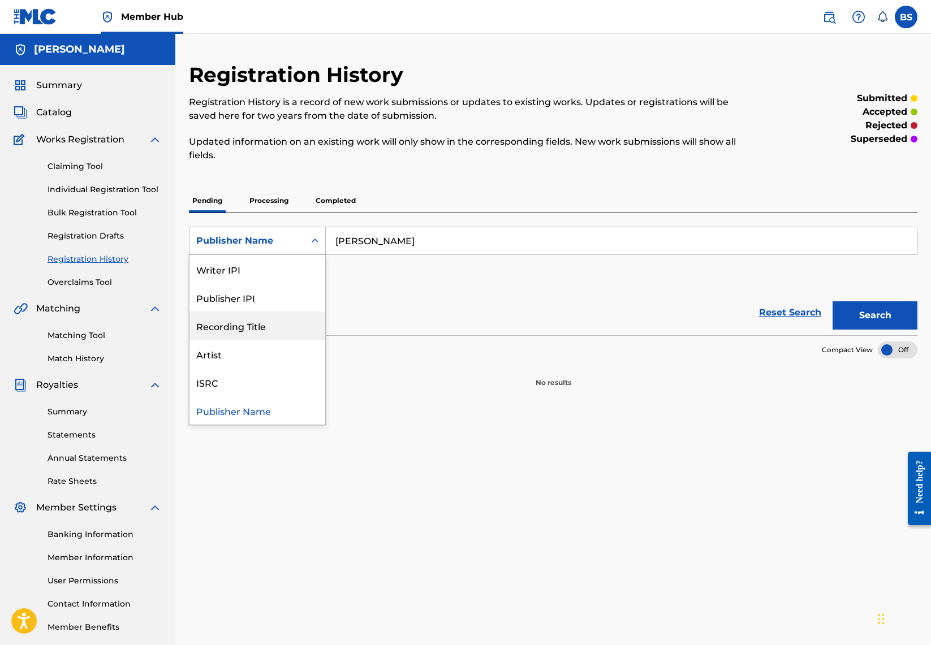
click at [267, 323] on div "Recording Title" at bounding box center [257, 326] width 136 height 28
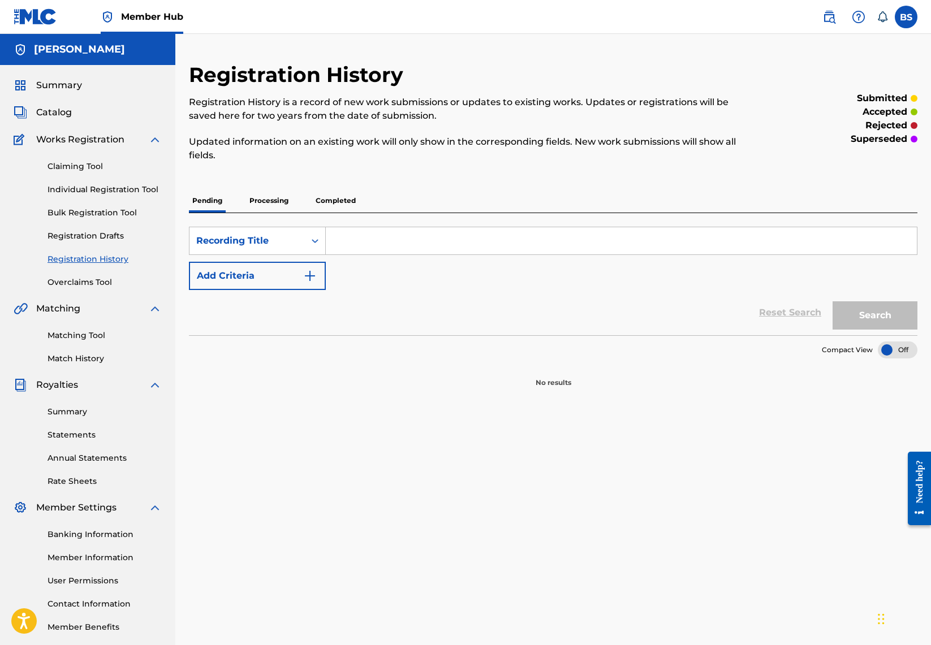
click at [353, 246] on input "Search Form" at bounding box center [621, 240] width 591 height 27
type input "Remember Your [PERSON_NAME]"
click at [884, 313] on button "Search" at bounding box center [874, 315] width 85 height 28
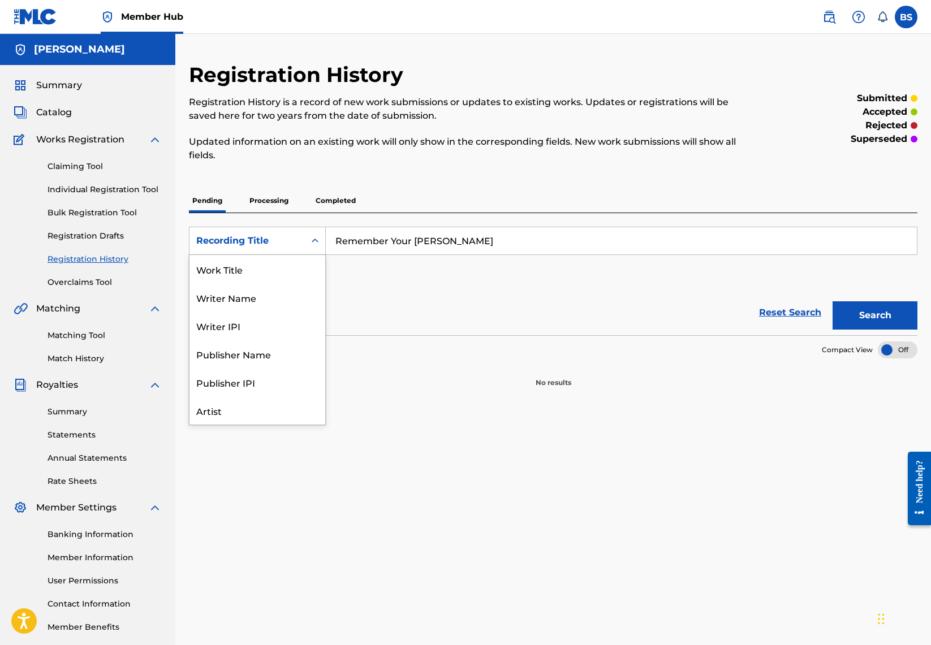
click at [318, 240] on icon "Search Form" at bounding box center [314, 240] width 11 height 11
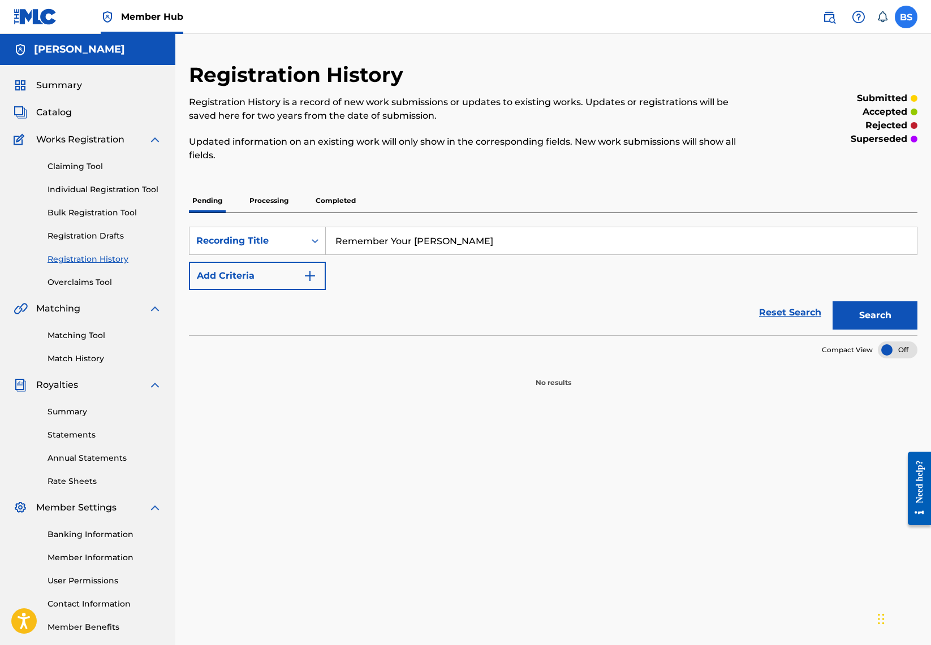
click at [903, 19] on label at bounding box center [905, 17] width 23 height 23
click at [906, 17] on input "BS [PERSON_NAME] [EMAIL_ADDRESS][DOMAIN_NAME] Notification Preferences Profile …" at bounding box center [906, 17] width 0 height 0
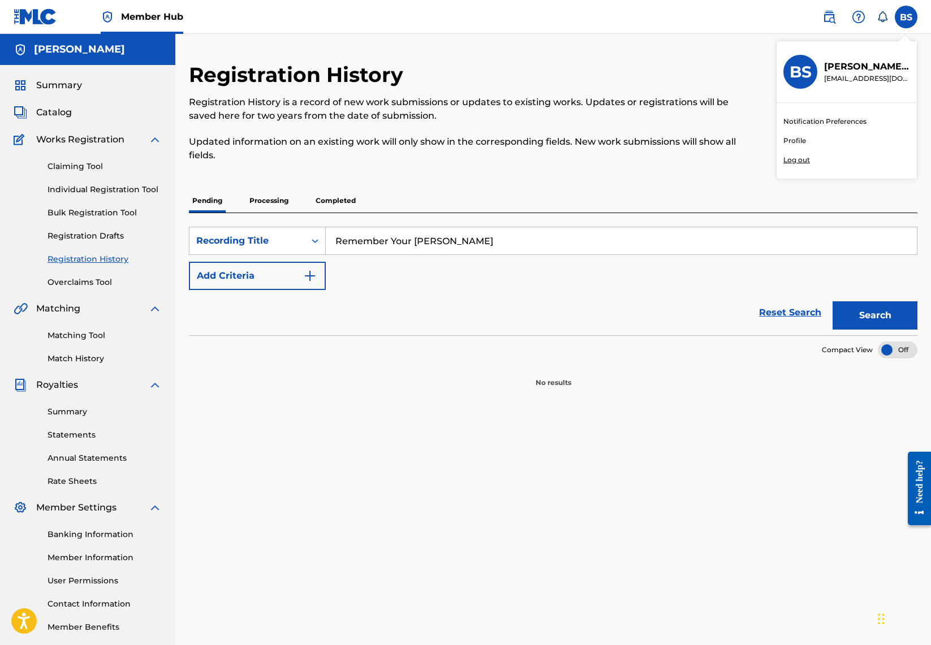
click at [797, 161] on p "Log out" at bounding box center [796, 160] width 27 height 10
click at [906, 17] on input "BS [PERSON_NAME] [EMAIL_ADDRESS][DOMAIN_NAME] Notification Preferences Profile …" at bounding box center [906, 17] width 0 height 0
